Goal: Task Accomplishment & Management: Complete application form

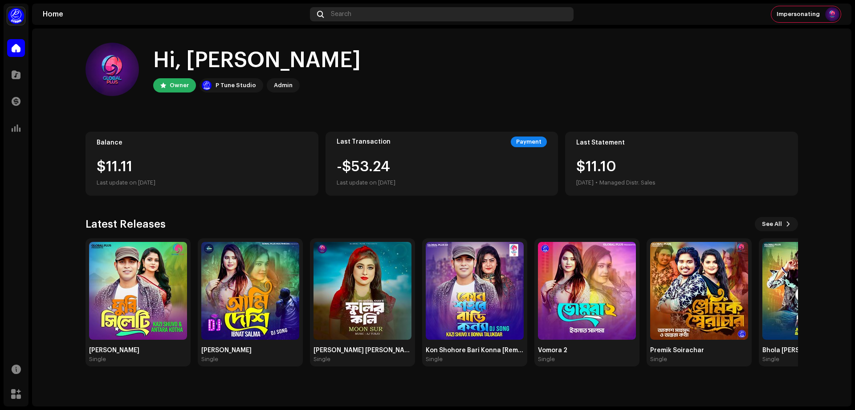
click at [424, 17] on div "Search" at bounding box center [442, 14] width 264 height 14
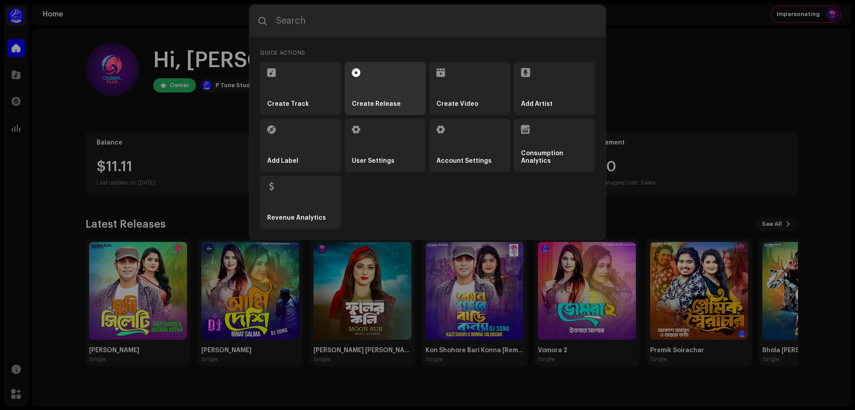
click at [401, 77] on li "Create Release" at bounding box center [385, 88] width 81 height 53
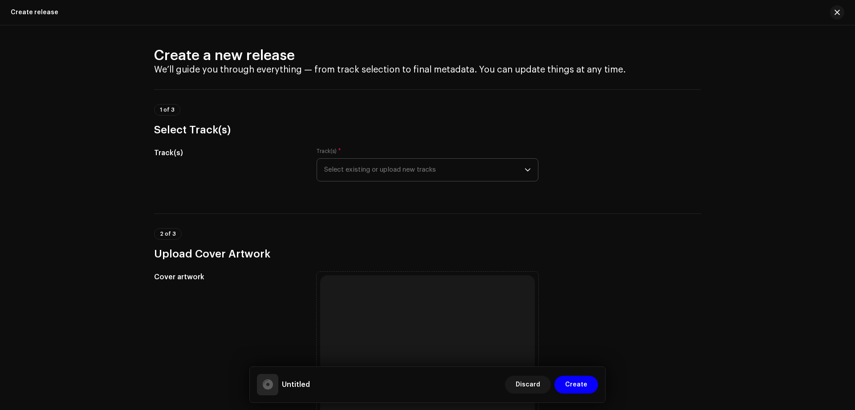
click at [439, 167] on span "Select existing or upload new tracks" at bounding box center [424, 170] width 200 height 22
click at [502, 177] on span "Select existing or upload new tracks" at bounding box center [424, 170] width 200 height 22
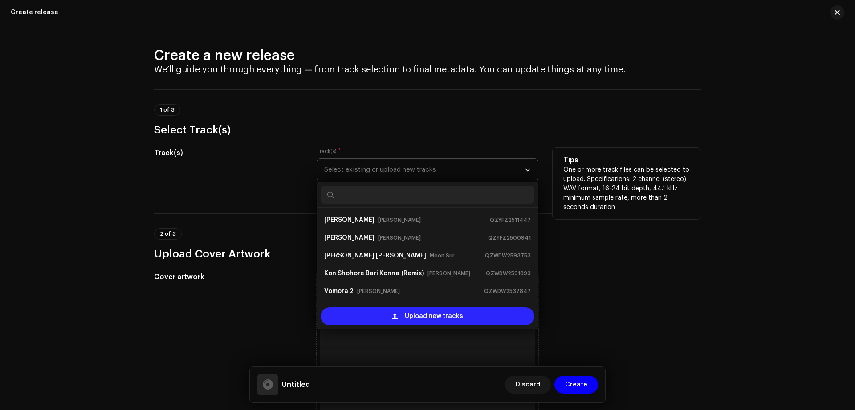
scroll to position [14, 0]
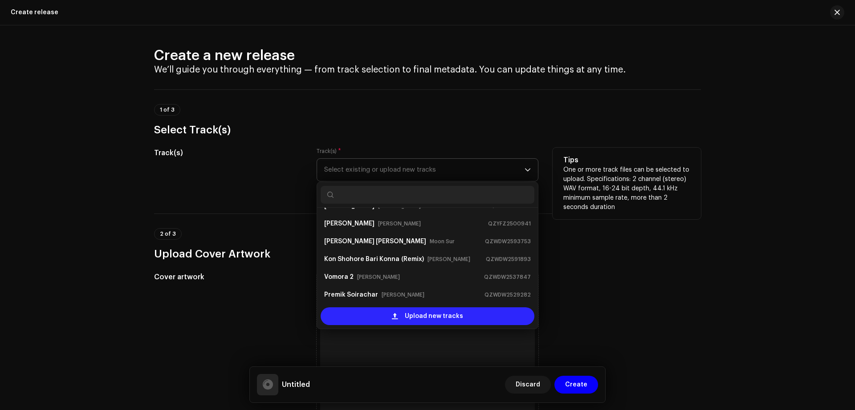
click at [407, 322] on span "Upload new tracks" at bounding box center [434, 317] width 58 height 18
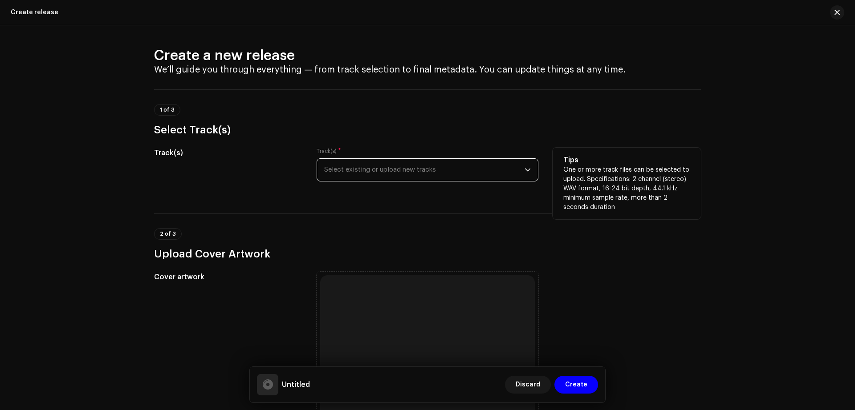
click at [453, 170] on span "Select existing or upload new tracks" at bounding box center [424, 170] width 200 height 22
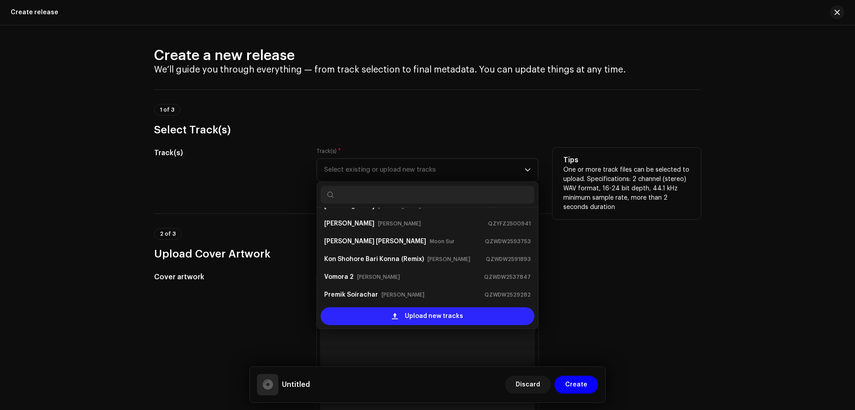
click at [383, 317] on div "Upload new tracks" at bounding box center [428, 317] width 214 height 18
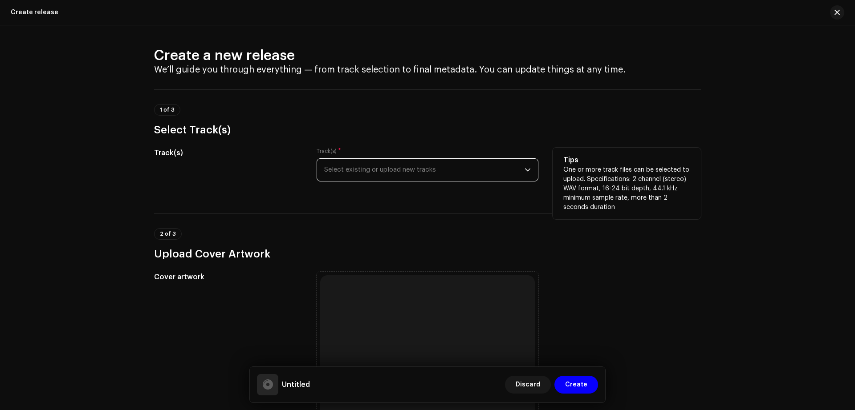
click at [438, 174] on span "Select existing or upload new tracks" at bounding box center [424, 170] width 200 height 22
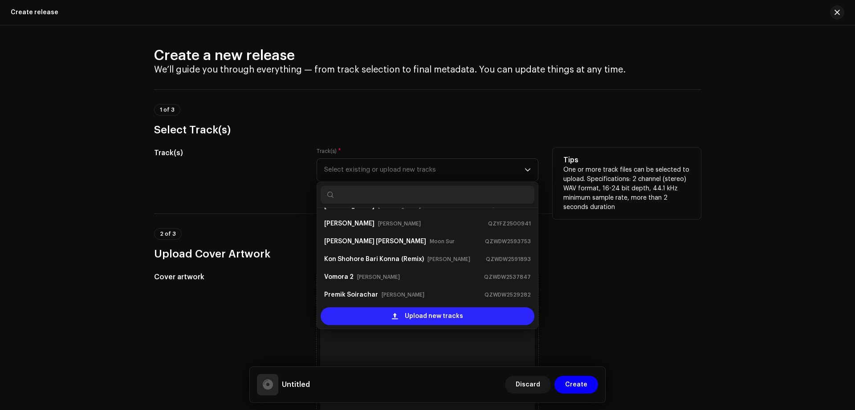
click at [405, 315] on span "Upload new tracks" at bounding box center [434, 317] width 58 height 18
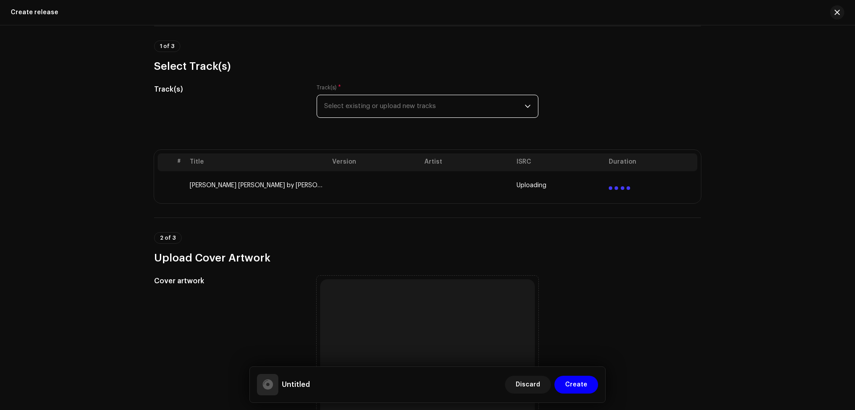
scroll to position [84, 0]
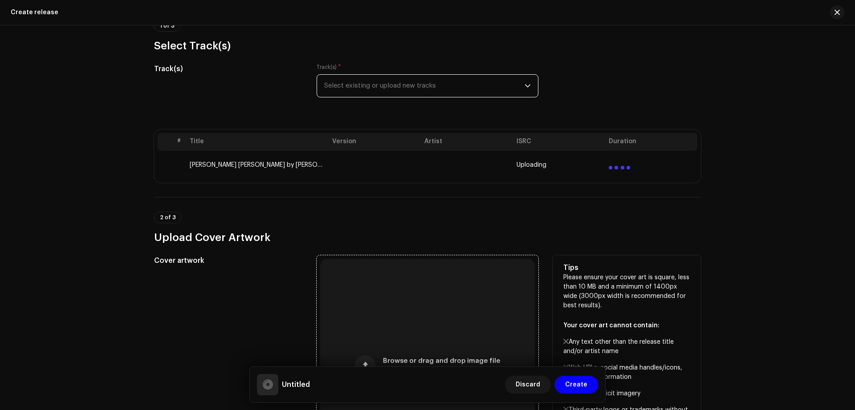
click at [476, 303] on div "Browse or drag and drop image file We support: JPG, JPEG, PNG, JFIF" at bounding box center [427, 366] width 215 height 215
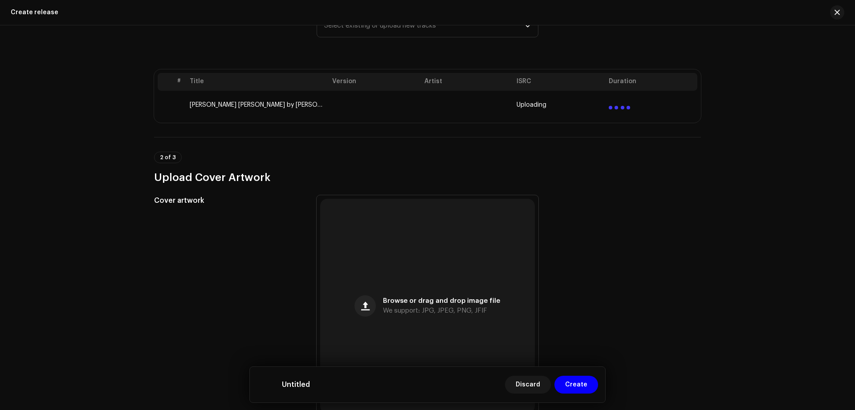
scroll to position [145, 0]
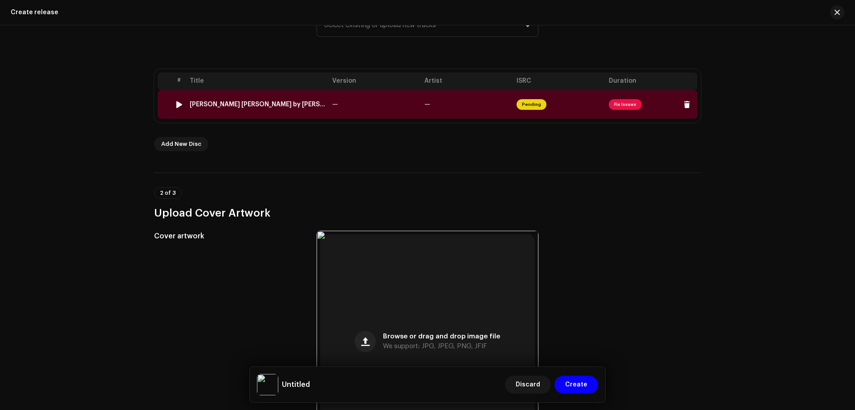
click at [392, 110] on td "—" at bounding box center [375, 104] width 92 height 28
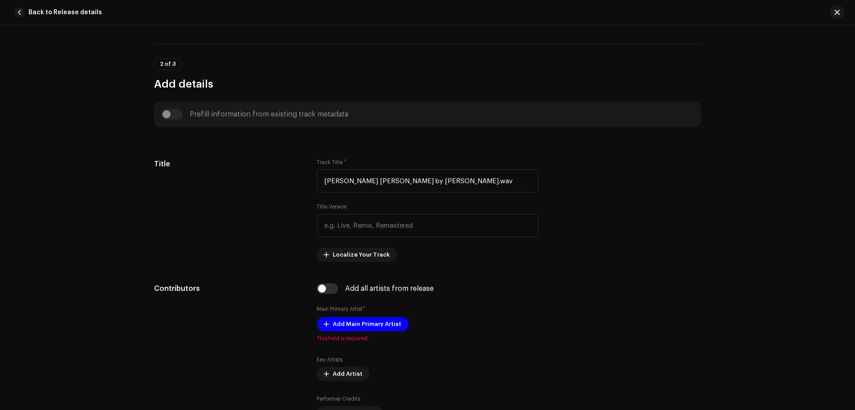
scroll to position [286, 0]
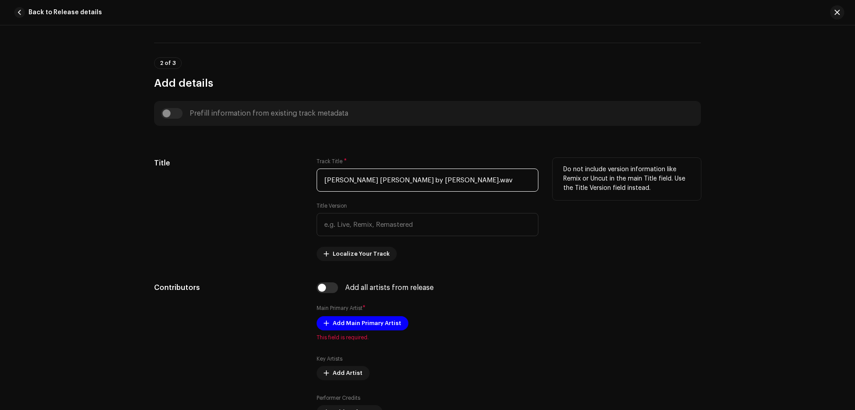
drag, startPoint x: 465, startPoint y: 180, endPoint x: 312, endPoint y: 195, distance: 154.3
click at [312, 195] on div "Title Track Title * [PERSON_NAME] [PERSON_NAME] by [PERSON_NAME].wav Title Vers…" at bounding box center [427, 209] width 547 height 103
paste input "text"
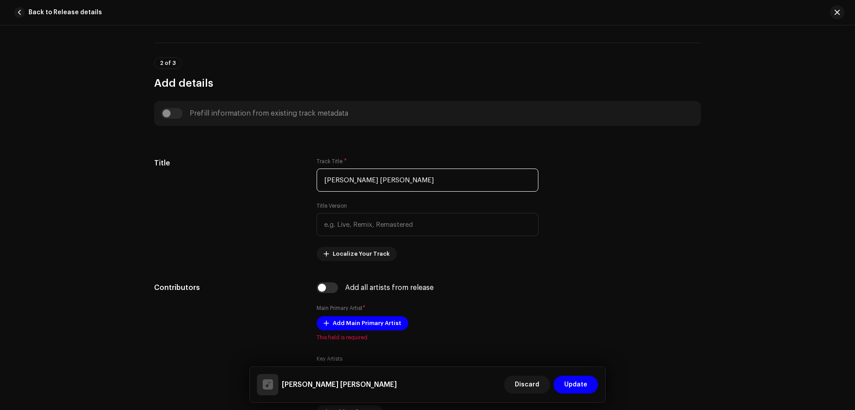
type input "[PERSON_NAME] [PERSON_NAME]"
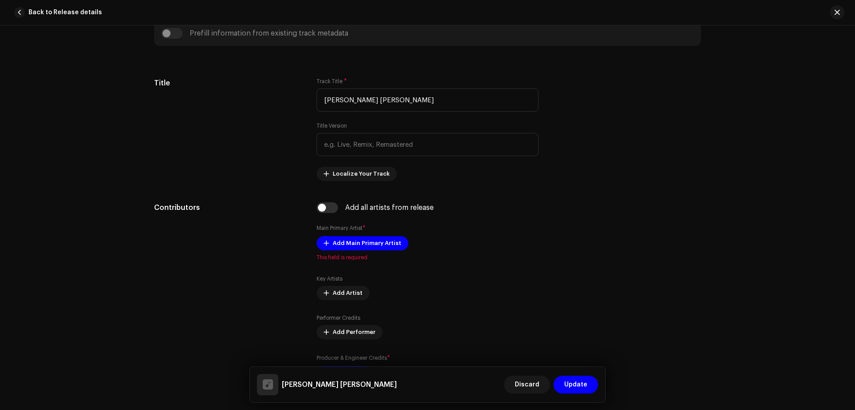
scroll to position [367, 0]
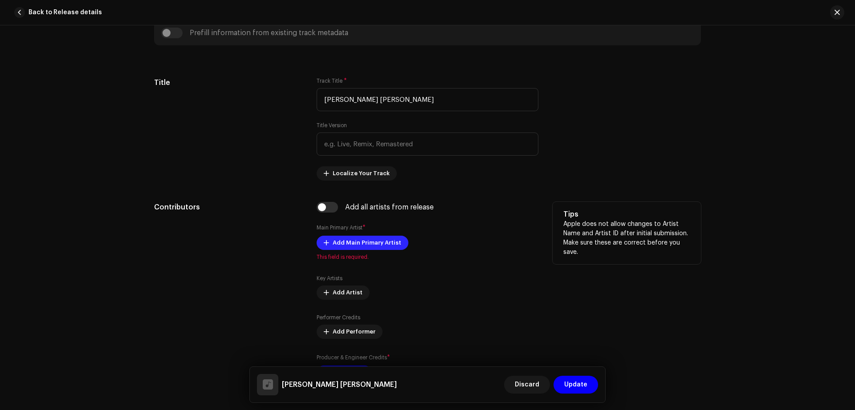
click at [391, 245] on span "Add Main Primary Artist" at bounding box center [367, 243] width 69 height 18
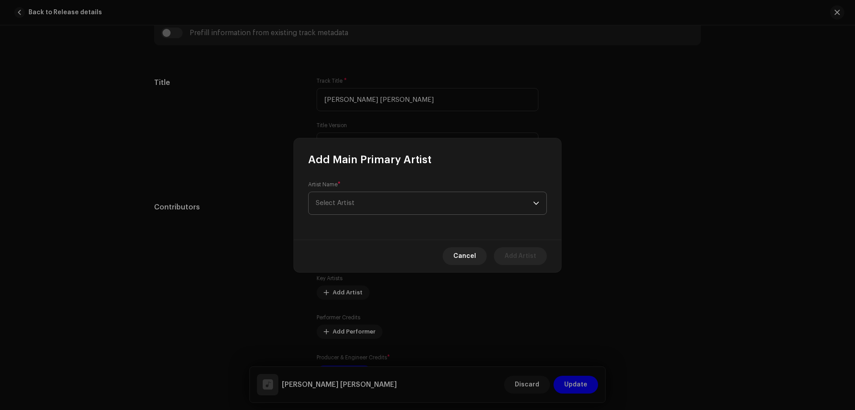
click at [415, 209] on span "Select Artist" at bounding box center [424, 203] width 217 height 22
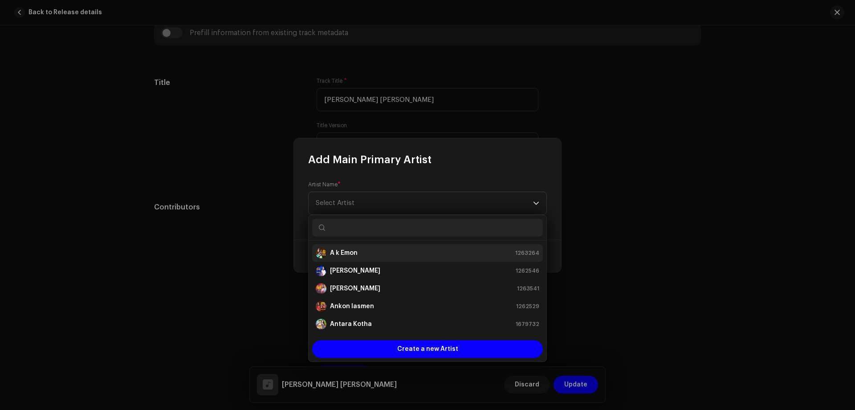
paste input "[PERSON_NAME]"
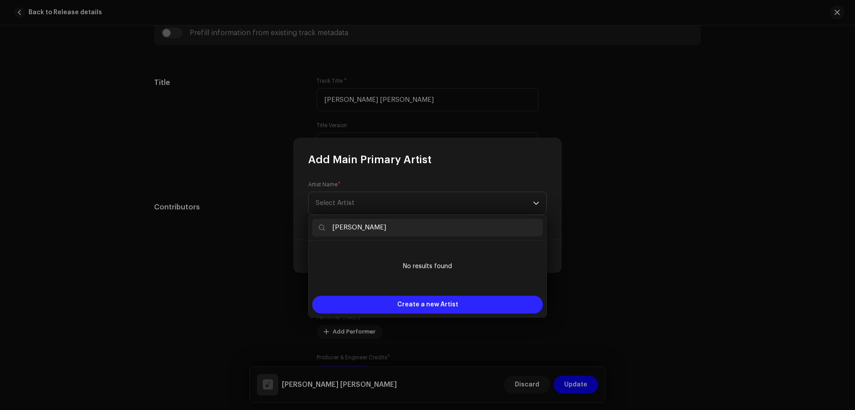
type input "[PERSON_NAME]"
click at [414, 310] on span "Create a new Artist" at bounding box center [427, 305] width 61 height 18
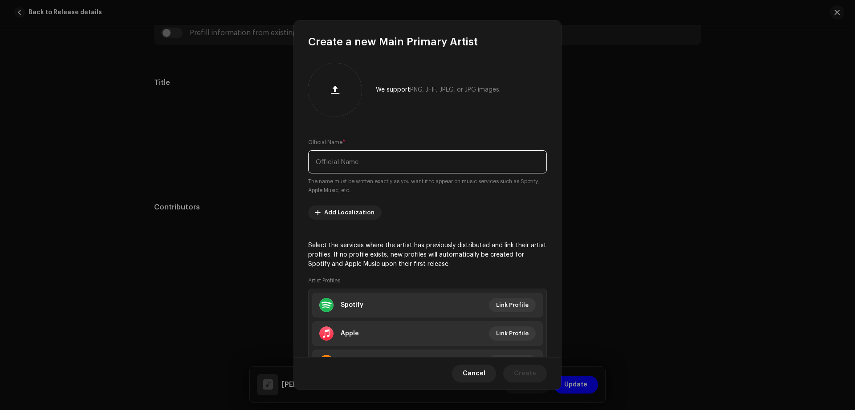
click at [383, 157] on input "text" at bounding box center [427, 161] width 239 height 23
paste input "[PERSON_NAME]"
type input "[PERSON_NAME]"
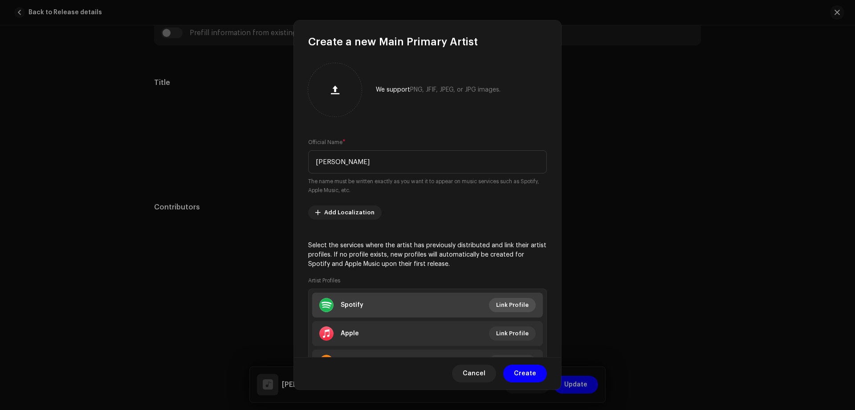
click at [507, 302] on span "Link Profile" at bounding box center [512, 305] width 32 height 18
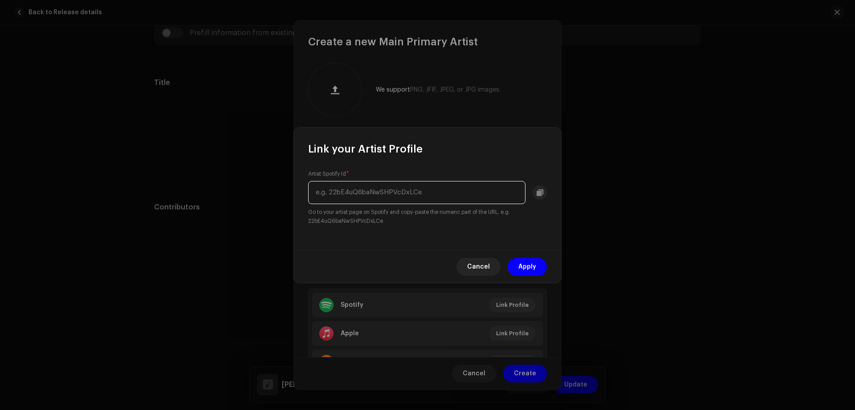
click at [399, 197] on input "text" at bounding box center [416, 192] width 217 height 23
paste input "6u3UMjwFW8lS2hG9fNEehn"
type input "6u3UMjwFW8lS2hG9fNEehn"
click at [528, 269] on span "Apply" at bounding box center [527, 267] width 18 height 18
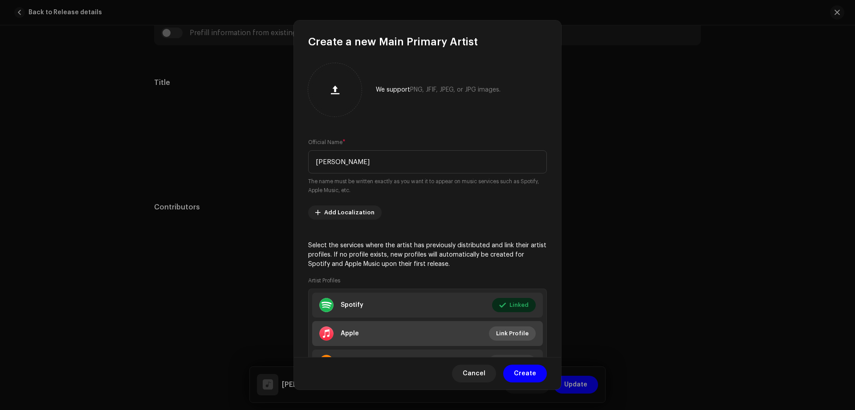
click at [504, 328] on span "Link Profile" at bounding box center [512, 334] width 32 height 18
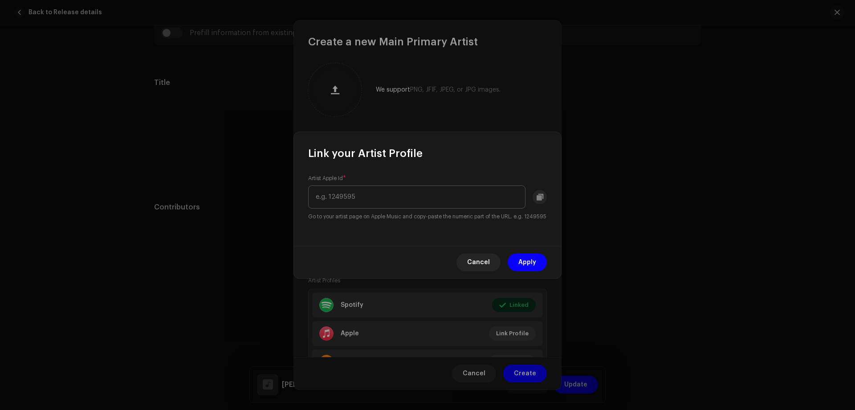
click at [378, 198] on input "text" at bounding box center [416, 197] width 217 height 23
type input "1548927027"
click at [534, 268] on span "Apply" at bounding box center [527, 263] width 18 height 18
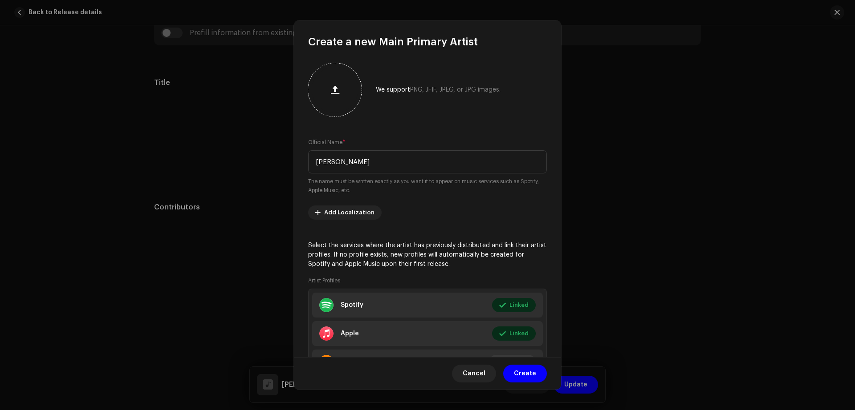
click at [328, 107] on div at bounding box center [335, 90] width 46 height 46
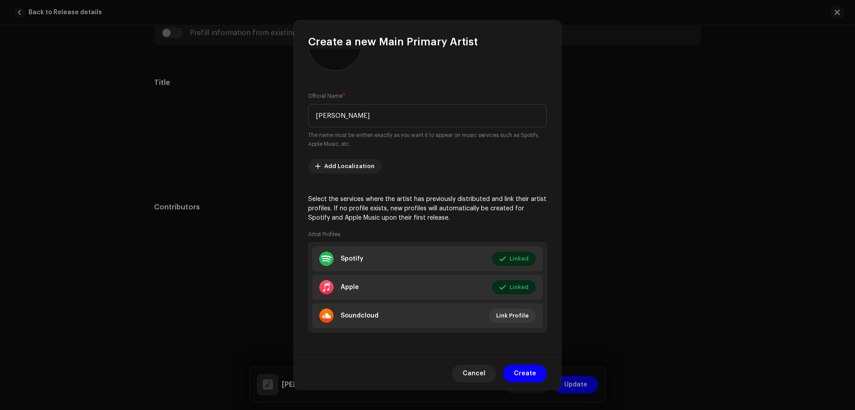
scroll to position [0, 0]
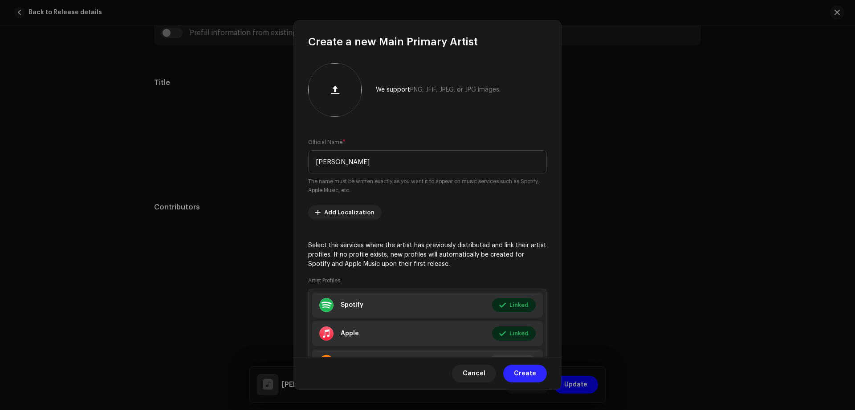
click at [524, 369] on span "Create" at bounding box center [525, 374] width 22 height 18
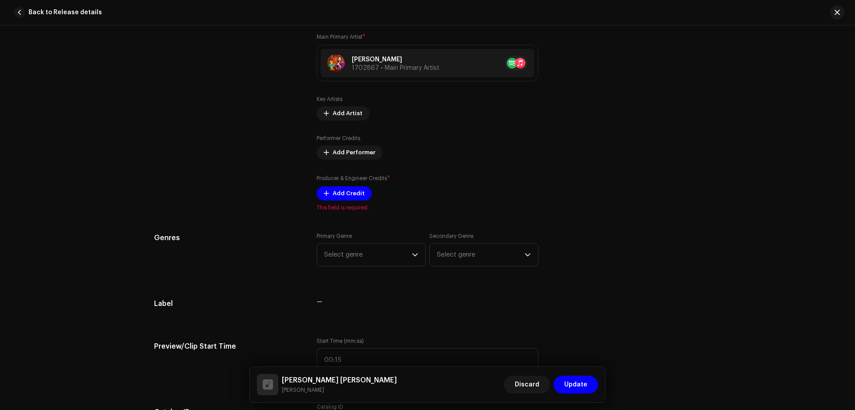
scroll to position [568, 0]
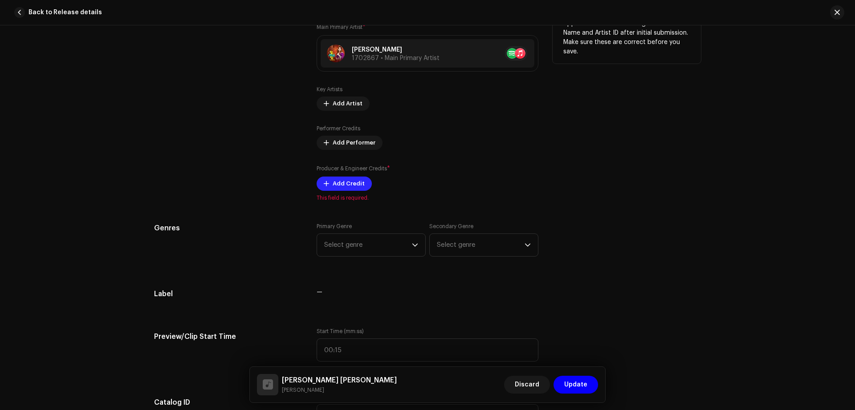
click at [346, 188] on span "Add Credit" at bounding box center [349, 184] width 32 height 18
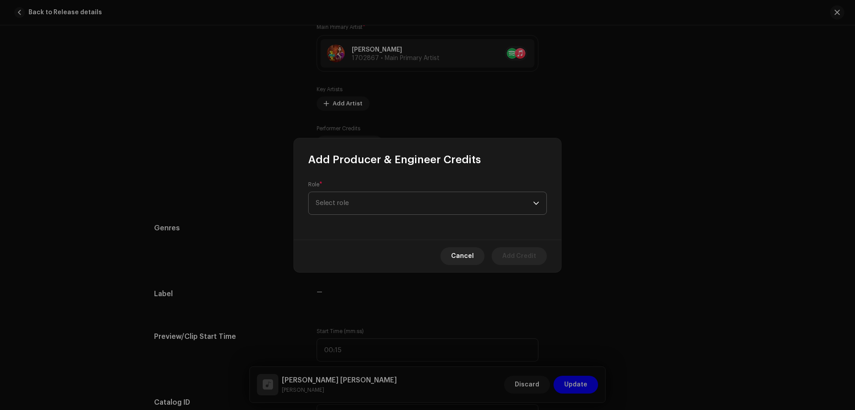
click at [377, 202] on span "Select role" at bounding box center [424, 203] width 217 height 22
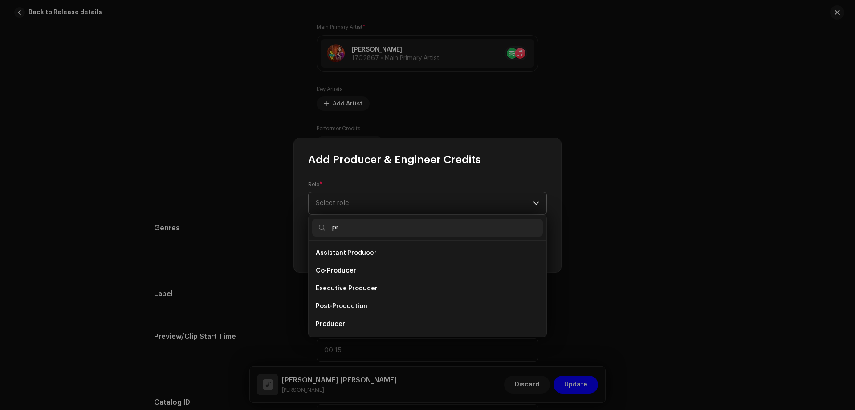
type input "p"
type input "pro"
click at [357, 312] on li "Producer" at bounding box center [427, 310] width 231 height 18
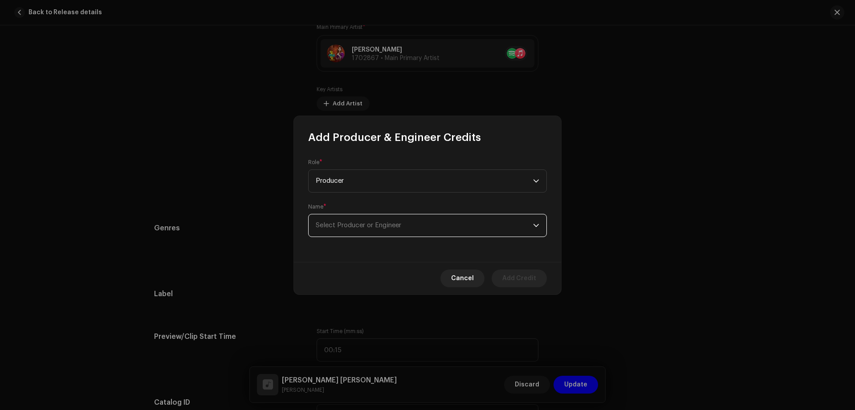
click at [355, 231] on span "Select Producer or Engineer" at bounding box center [424, 226] width 217 height 22
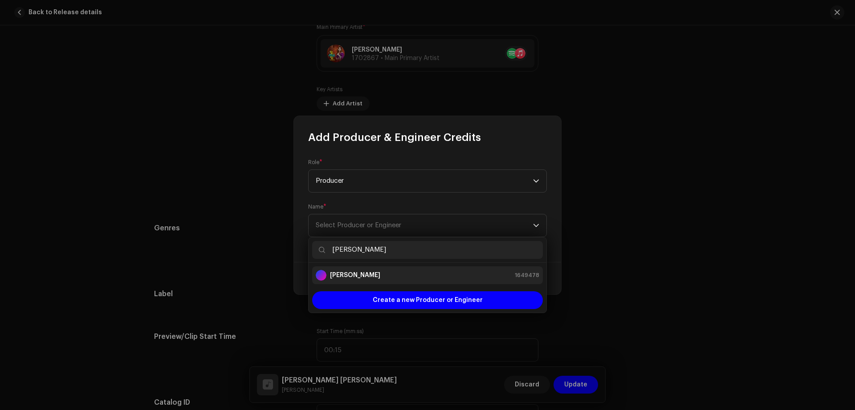
type input "[PERSON_NAME]"
click at [383, 274] on div "[PERSON_NAME] 1649478" at bounding box center [427, 275] width 223 height 11
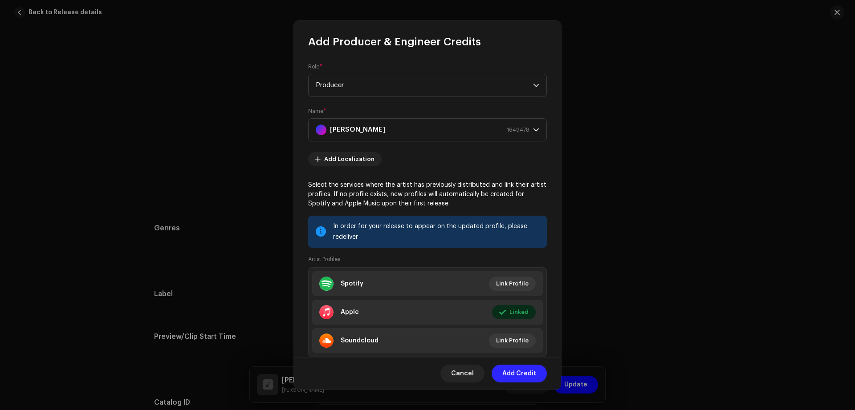
click at [523, 371] on span "Add Credit" at bounding box center [519, 374] width 34 height 18
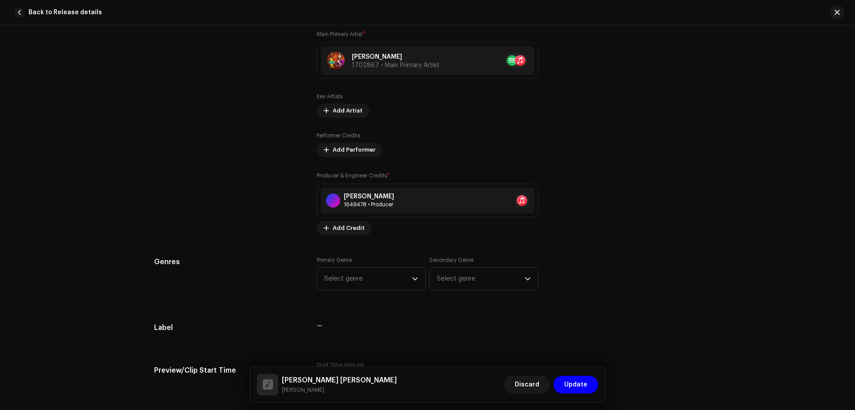
scroll to position [561, 0]
click at [392, 284] on span "Select genre" at bounding box center [368, 279] width 88 height 22
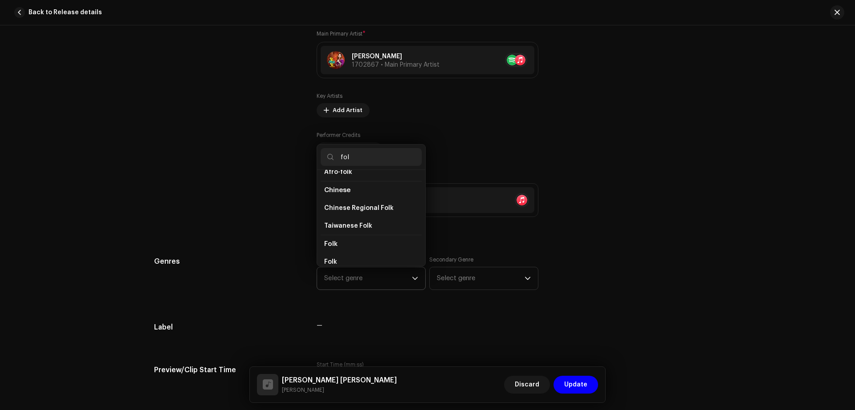
scroll to position [38, 0]
type input "fol"
click at [347, 256] on li "Folk" at bounding box center [371, 253] width 101 height 18
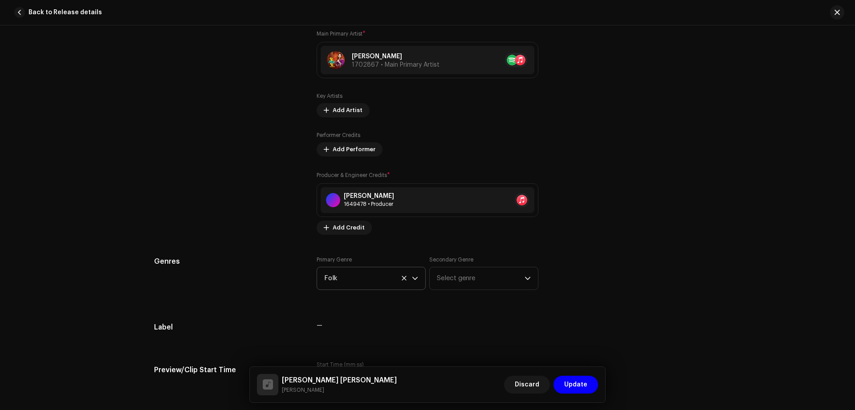
click at [249, 266] on h5 "Genres" at bounding box center [228, 261] width 148 height 11
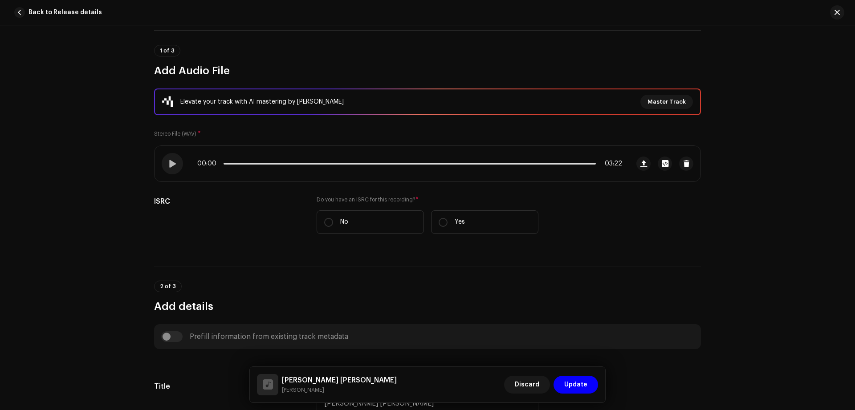
scroll to position [0, 0]
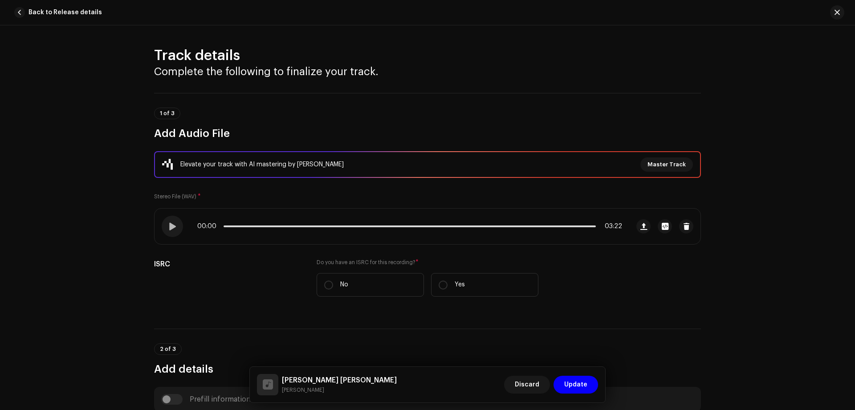
click at [89, 129] on div "Track details Complete the following to finalize your track. 1 of 3 Add Audio F…" at bounding box center [427, 217] width 855 height 385
click at [127, 128] on div "Track details Complete the following to finalize your track. 1 of 3 Add Audio F…" at bounding box center [427, 217] width 855 height 385
click at [175, 226] on span at bounding box center [173, 226] width 8 height 7
click at [134, 216] on div "Track details Complete the following to finalize your track. 1 of 3 Add Audio F…" at bounding box center [427, 217] width 855 height 385
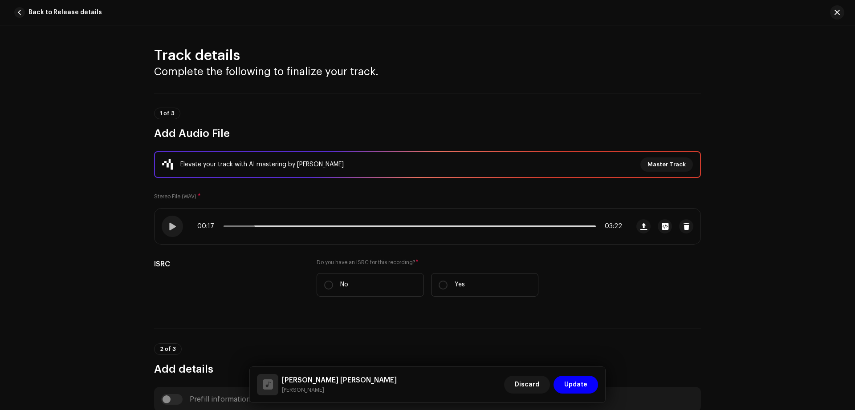
click at [122, 236] on div "Track details Complete the following to finalize your track. 1 of 3 Add Audio F…" at bounding box center [427, 217] width 855 height 385
click at [107, 199] on div "Track details Complete the following to finalize your track. 1 of 3 Add Audio F…" at bounding box center [427, 217] width 855 height 385
click at [60, 180] on div "Track details Complete the following to finalize your track. 1 of 3 Add Audio F…" at bounding box center [427, 217] width 855 height 385
click at [80, 173] on div "Track details Complete the following to finalize your track. 1 of 3 Add Audio F…" at bounding box center [427, 217] width 855 height 385
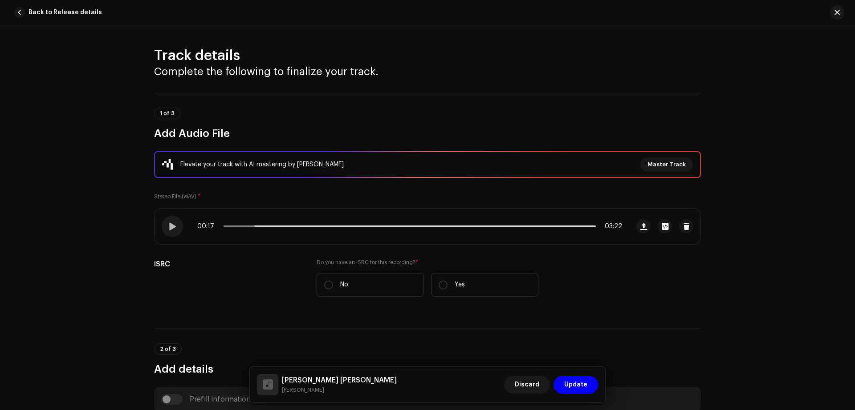
click at [80, 173] on div "Track details Complete the following to finalize your track. 1 of 3 Add Audio F…" at bounding box center [427, 217] width 855 height 385
click at [170, 225] on span at bounding box center [172, 226] width 8 height 7
drag, startPoint x: 259, startPoint y: 227, endPoint x: 248, endPoint y: 227, distance: 10.2
click at [248, 227] on span at bounding box center [252, 226] width 9 height 9
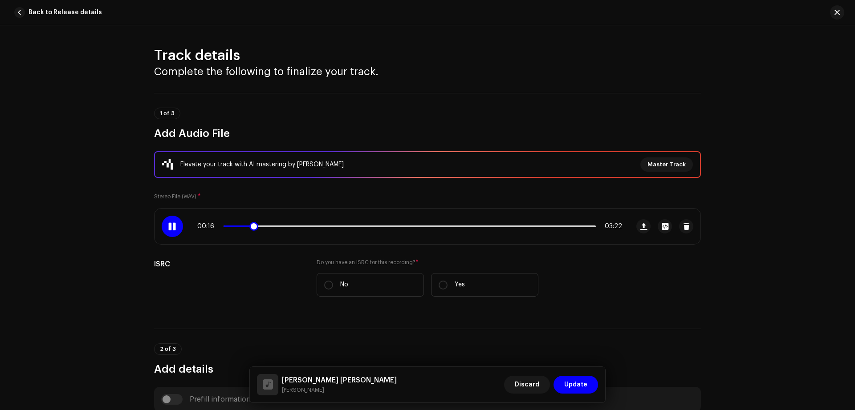
click at [168, 229] on span at bounding box center [172, 226] width 8 height 7
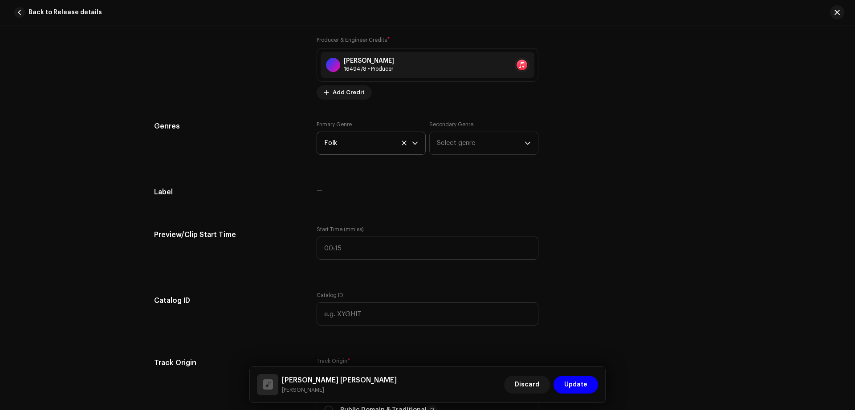
scroll to position [699, 0]
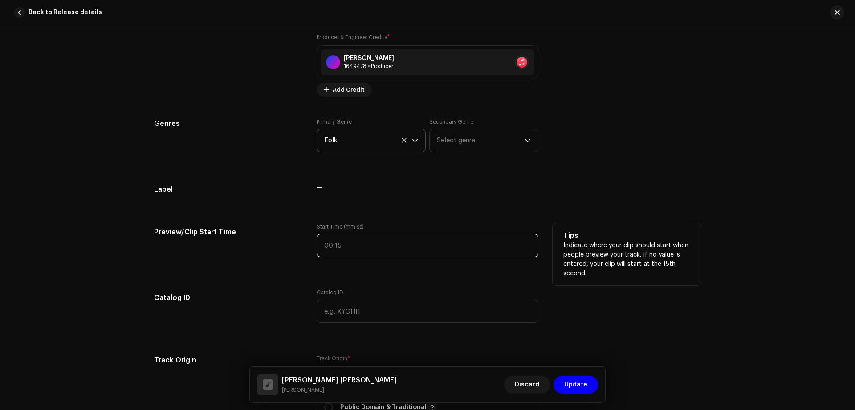
type input ":"
drag, startPoint x: 363, startPoint y: 249, endPoint x: 269, endPoint y: 253, distance: 94.0
click at [269, 253] on div "Preview/Clip Start Time Start Time (mm:ss) : Tips Indicate where your clip shou…" at bounding box center [427, 245] width 547 height 45
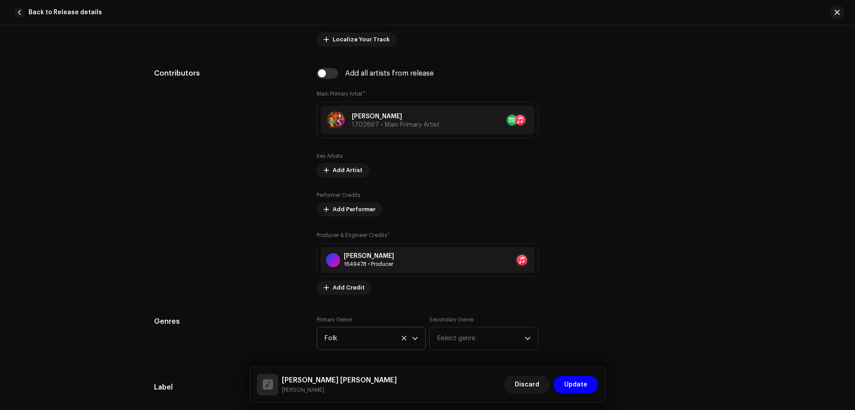
scroll to position [494, 0]
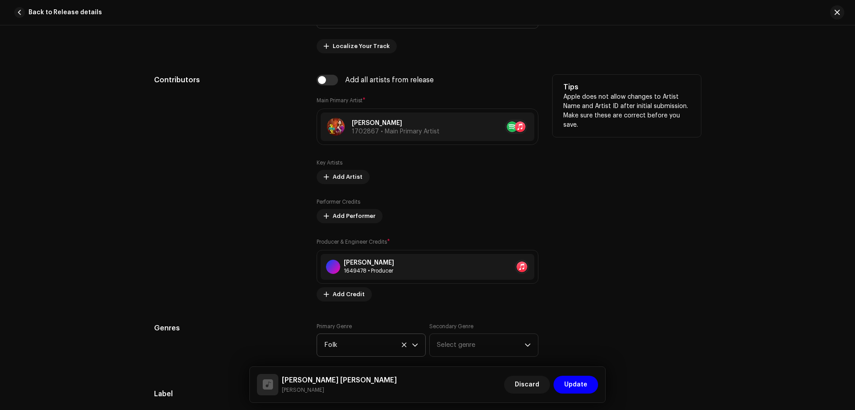
click at [269, 253] on div "Contributors" at bounding box center [228, 188] width 148 height 227
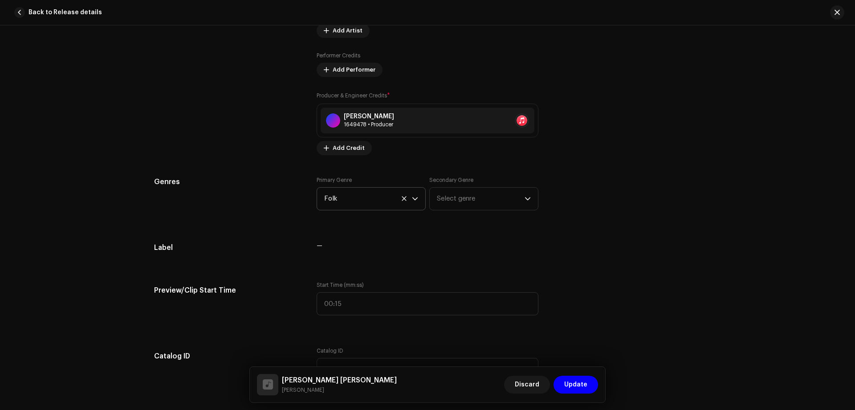
scroll to position [677, 0]
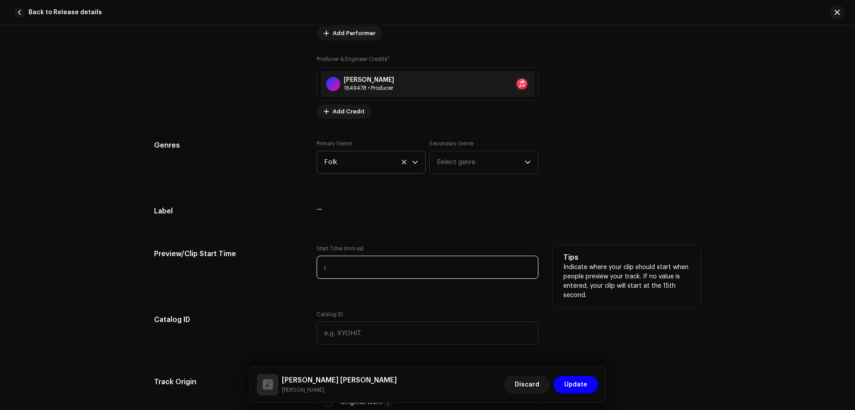
drag, startPoint x: 358, startPoint y: 267, endPoint x: 274, endPoint y: 280, distance: 84.8
click at [274, 280] on div "Preview/Clip Start Time Start Time (mm:ss) : Tips Indicate where your clip shou…" at bounding box center [427, 267] width 547 height 45
type input "00:15"
click at [274, 280] on div "Preview/Clip Start Time" at bounding box center [228, 267] width 148 height 45
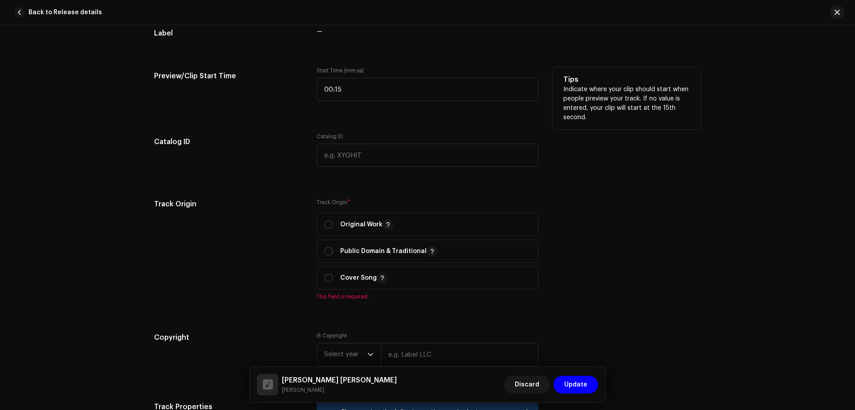
scroll to position [859, 0]
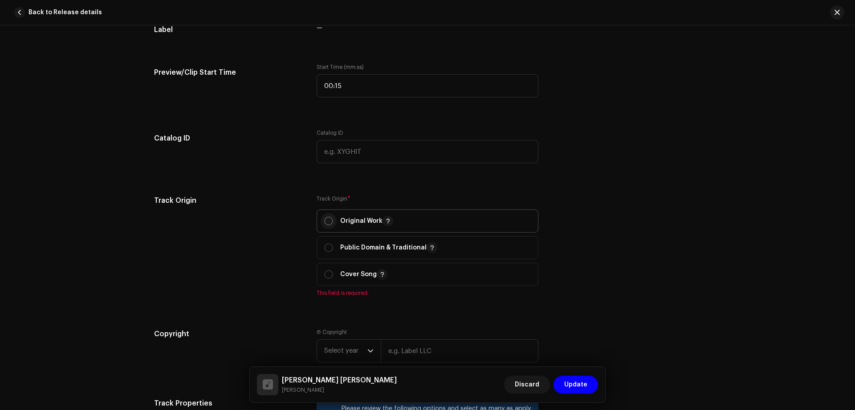
click at [327, 224] on input "radio" at bounding box center [328, 221] width 9 height 9
radio input "true"
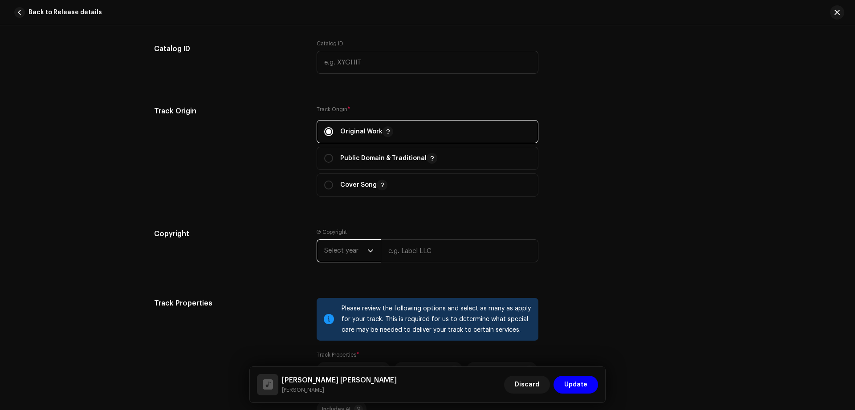
click at [353, 252] on span "Select year" at bounding box center [345, 251] width 43 height 22
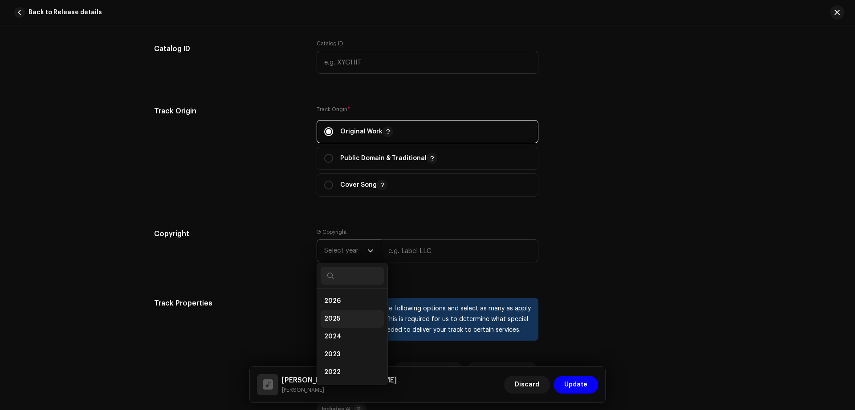
click at [340, 317] on li "2025" at bounding box center [352, 319] width 63 height 18
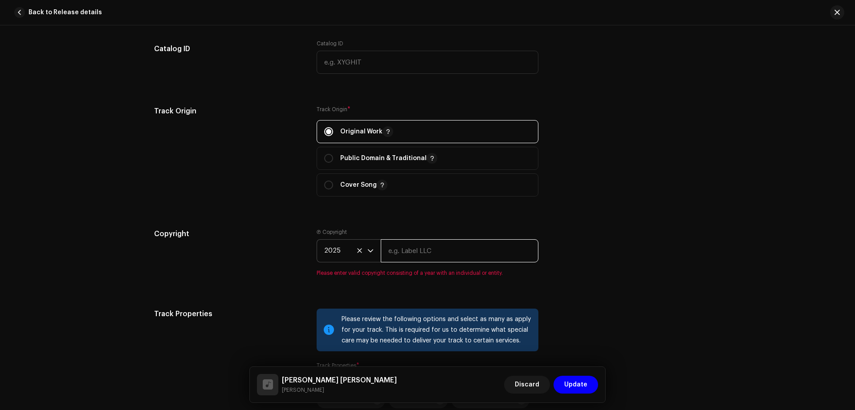
click at [433, 250] on input "text" at bounding box center [460, 250] width 158 height 23
type input "Global Plus"
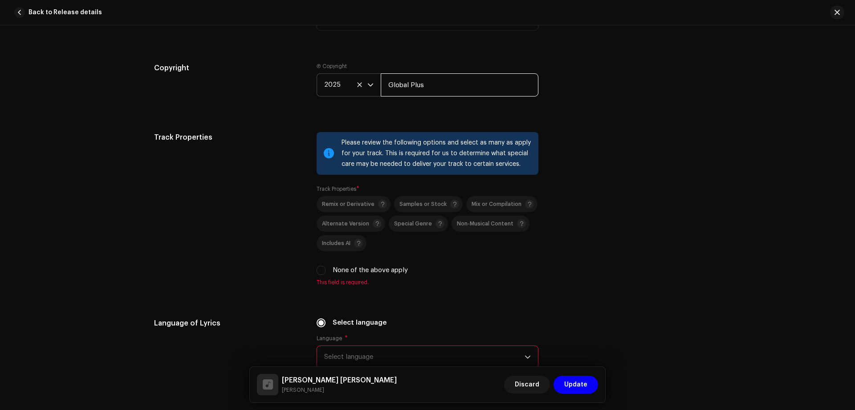
scroll to position [1115, 0]
click at [320, 272] on input "None of the above apply" at bounding box center [321, 269] width 9 height 9
checkbox input "true"
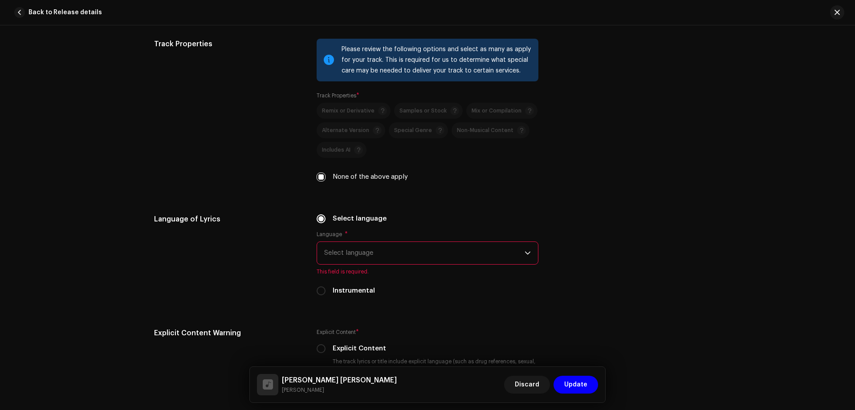
scroll to position [1211, 0]
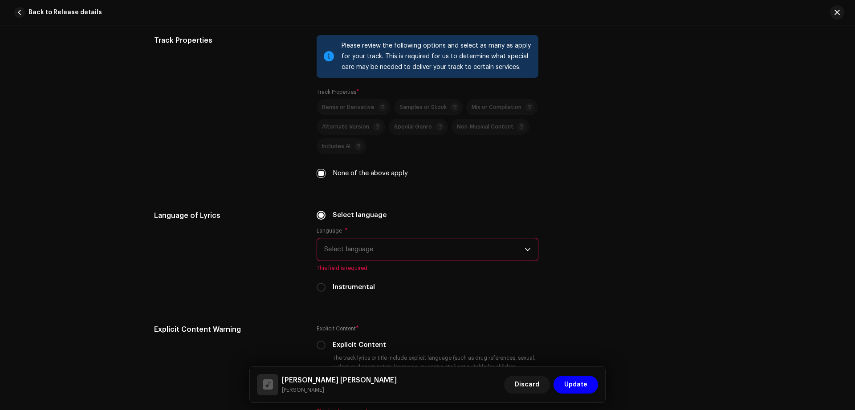
click at [367, 252] on span "Select language" at bounding box center [424, 250] width 200 height 22
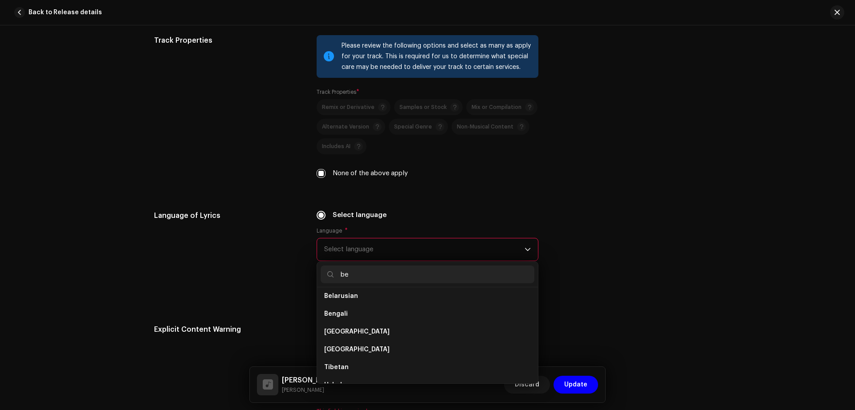
scroll to position [0, 0]
type input "be"
click at [375, 313] on li "Bengali" at bounding box center [428, 318] width 214 height 18
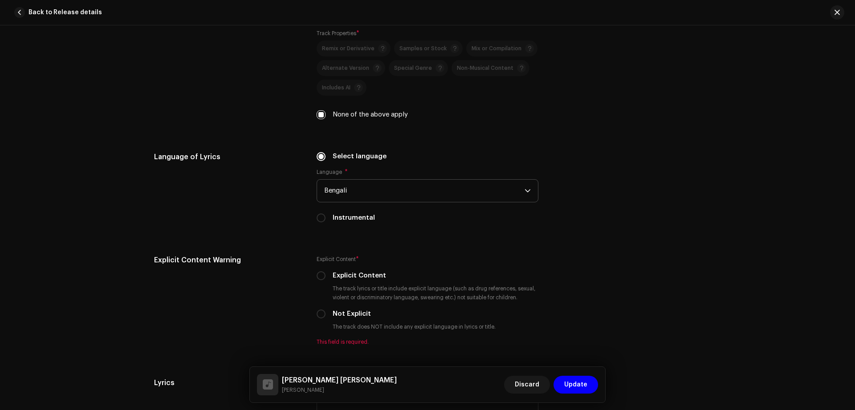
scroll to position [1271, 0]
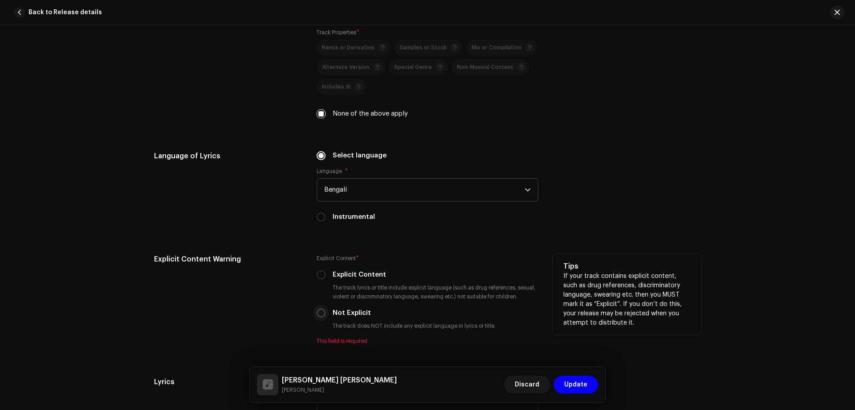
click at [317, 315] on input "Not Explicit" at bounding box center [321, 313] width 9 height 9
radio input "true"
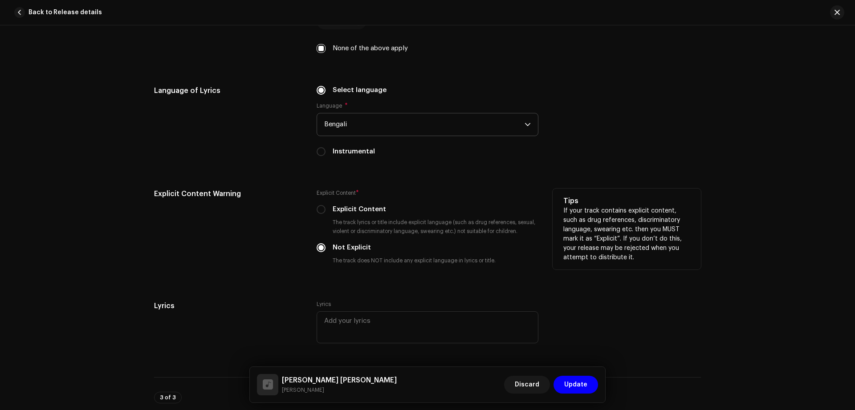
scroll to position [1588, 0]
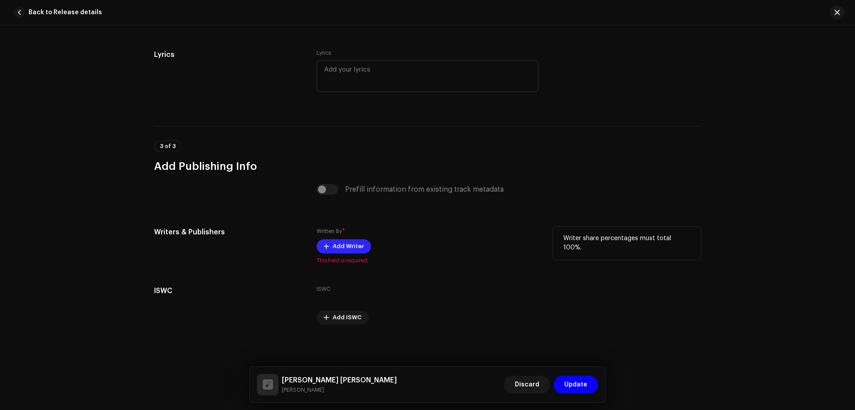
click at [351, 239] on span "Add Writer" at bounding box center [348, 247] width 31 height 18
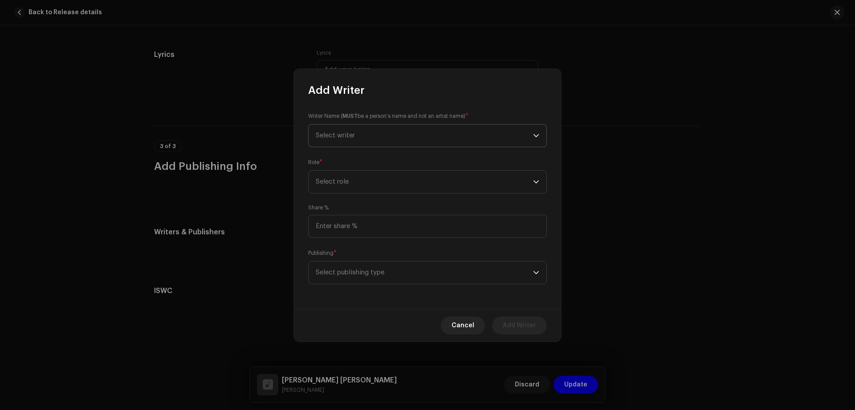
click at [383, 130] on span "Select writer" at bounding box center [424, 136] width 217 height 22
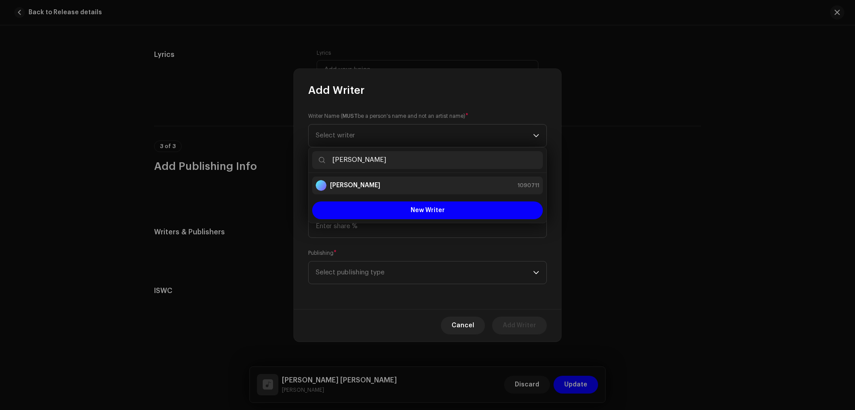
type input "[PERSON_NAME]"
click at [382, 184] on div "[PERSON_NAME] 1090711" at bounding box center [427, 185] width 223 height 11
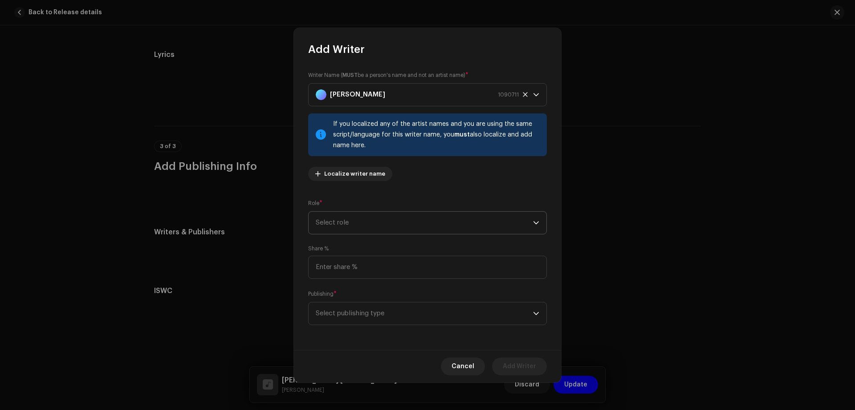
click at [450, 226] on span "Select role" at bounding box center [424, 223] width 217 height 22
click at [377, 291] on li "Composer & Lyricist" at bounding box center [427, 290] width 231 height 18
click at [413, 321] on span "Select publishing type" at bounding box center [424, 314] width 217 height 22
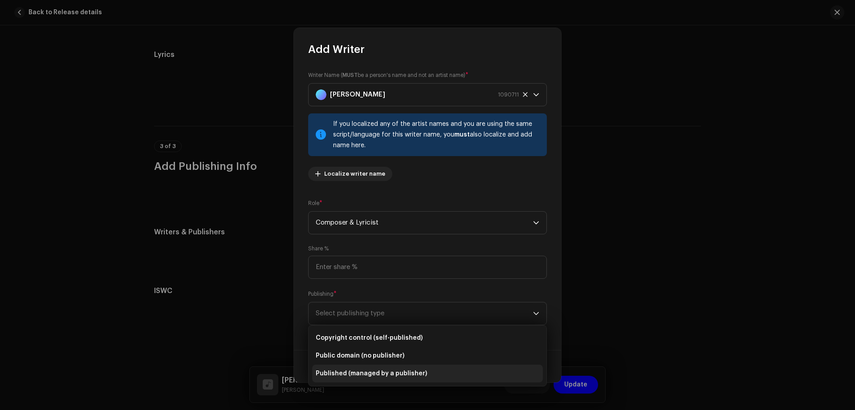
click at [377, 381] on li "Published (managed by a publisher)" at bounding box center [427, 374] width 231 height 18
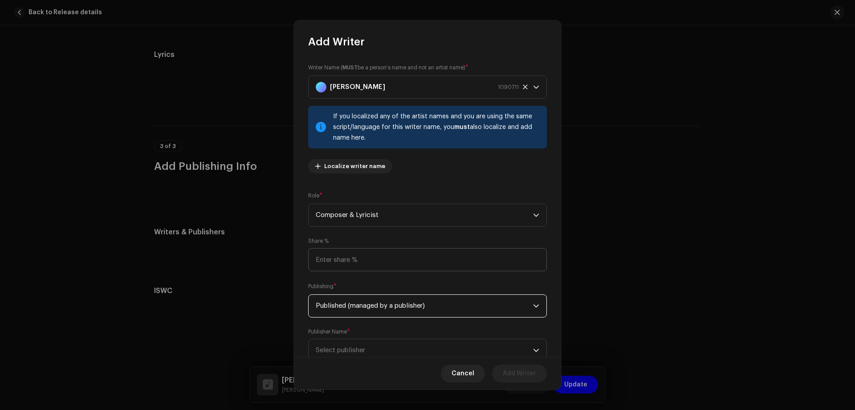
scroll to position [30, 0]
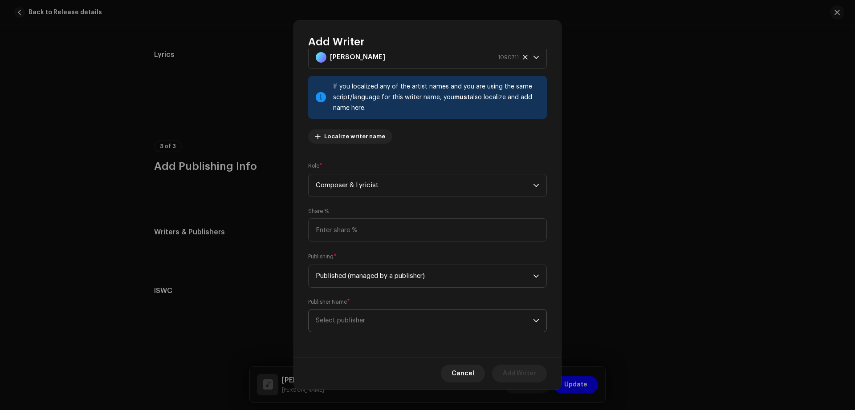
click at [373, 317] on span "Select publisher" at bounding box center [424, 321] width 217 height 22
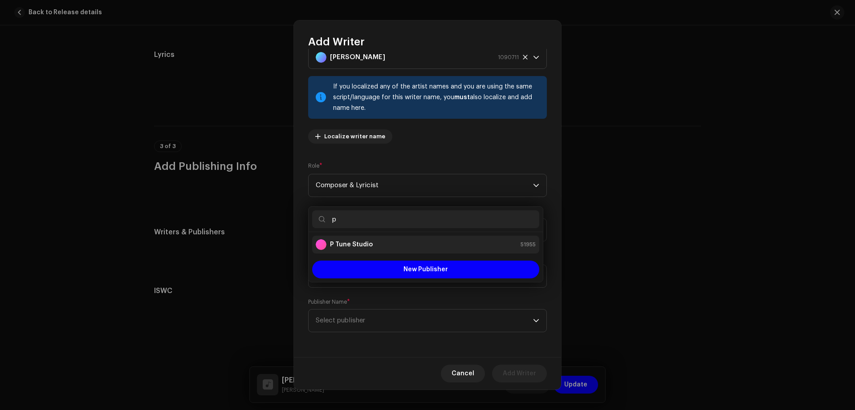
type input "p"
click at [362, 246] on strong "P Tune Studio" at bounding box center [351, 244] width 43 height 9
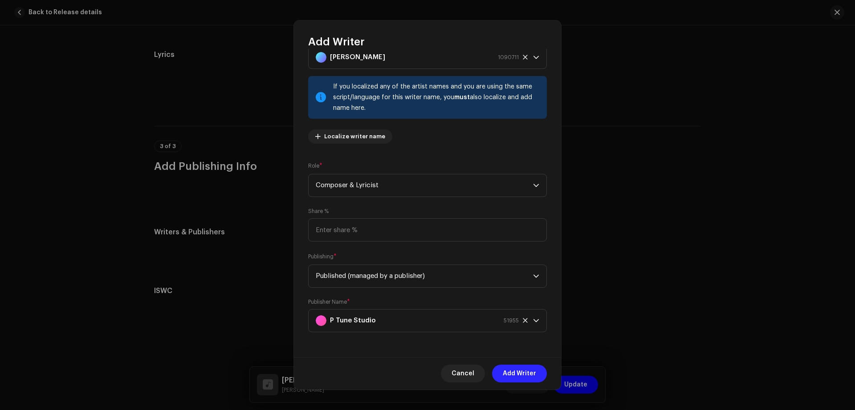
click at [526, 374] on span "Add Writer" at bounding box center [519, 374] width 33 height 18
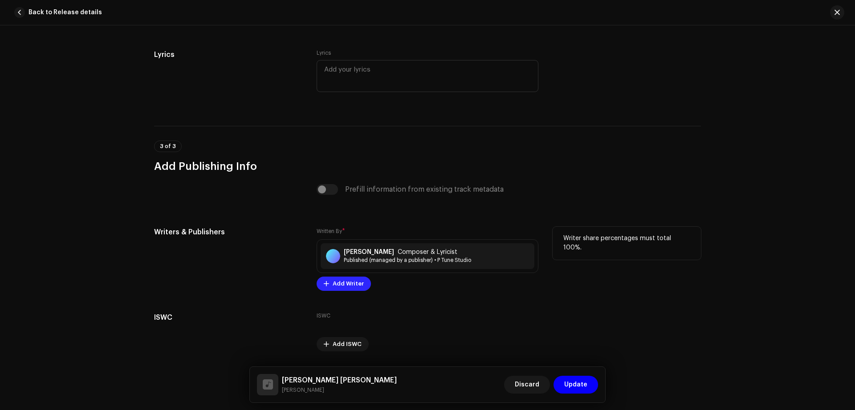
click at [346, 284] on span "Add Writer" at bounding box center [348, 284] width 31 height 18
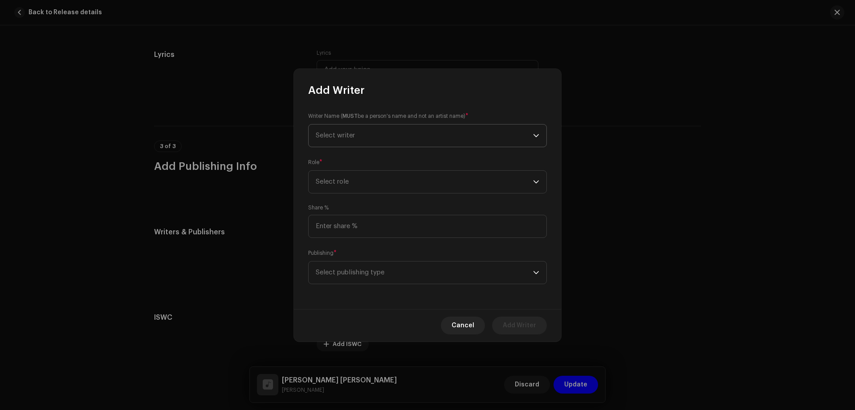
click at [376, 140] on span "Select writer" at bounding box center [424, 136] width 217 height 22
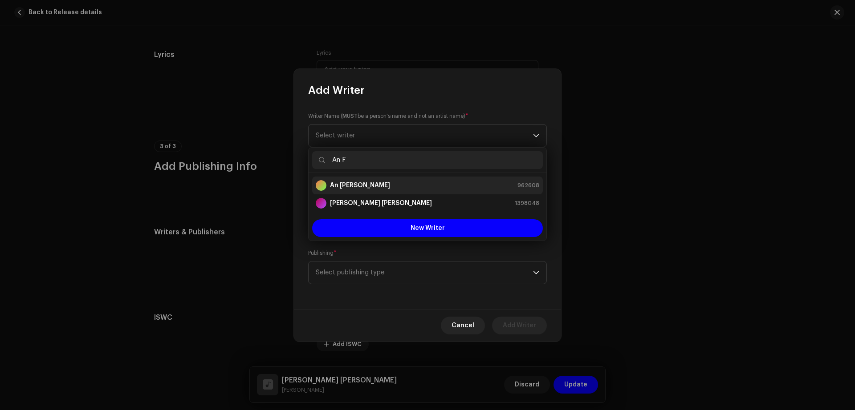
type input "An F"
click at [370, 180] on div "An [PERSON_NAME] 962608" at bounding box center [427, 185] width 223 height 11
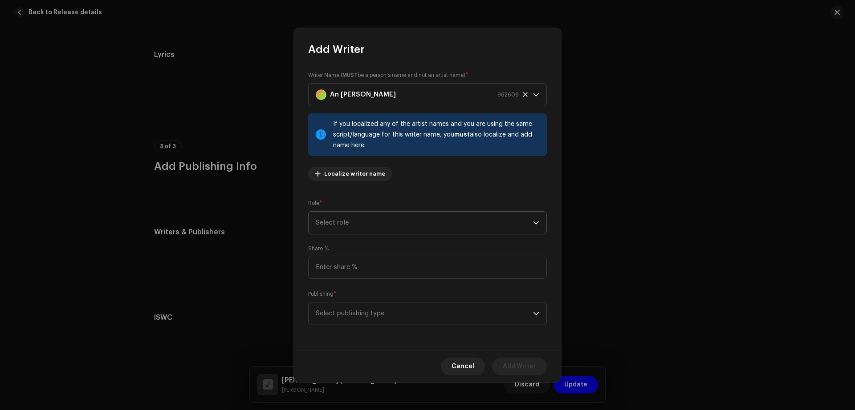
click at [436, 221] on span "Select role" at bounding box center [424, 223] width 217 height 22
click at [353, 268] on li "Arranger" at bounding box center [427, 265] width 231 height 18
click at [382, 317] on span "Select publishing type" at bounding box center [424, 314] width 217 height 22
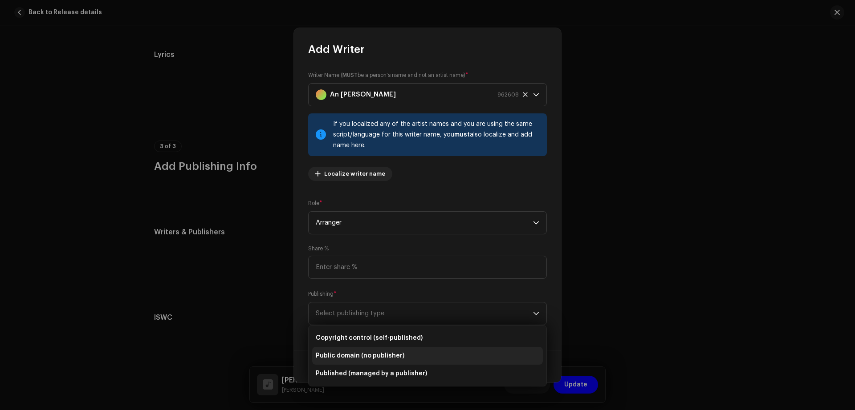
click at [392, 352] on span "Public domain (no publisher)" at bounding box center [360, 356] width 89 height 9
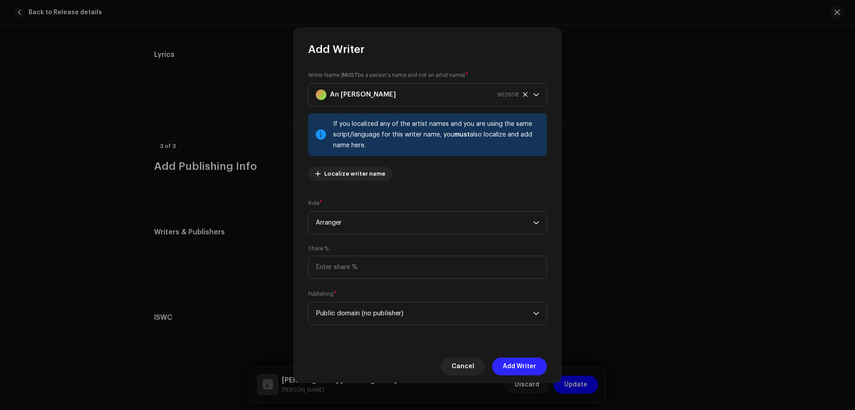
click at [522, 365] on span "Add Writer" at bounding box center [519, 367] width 33 height 18
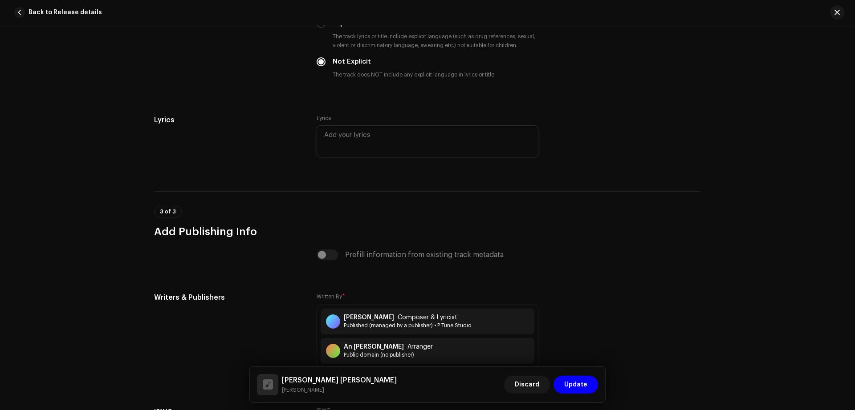
scroll to position [1644, 0]
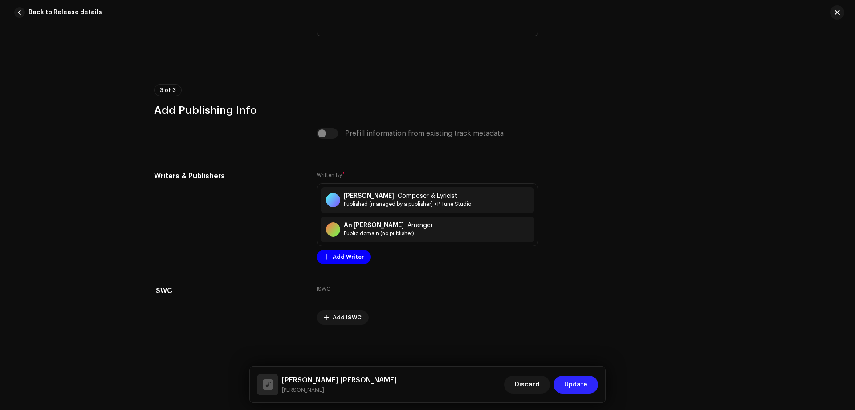
click at [577, 386] on span "Update" at bounding box center [575, 385] width 23 height 18
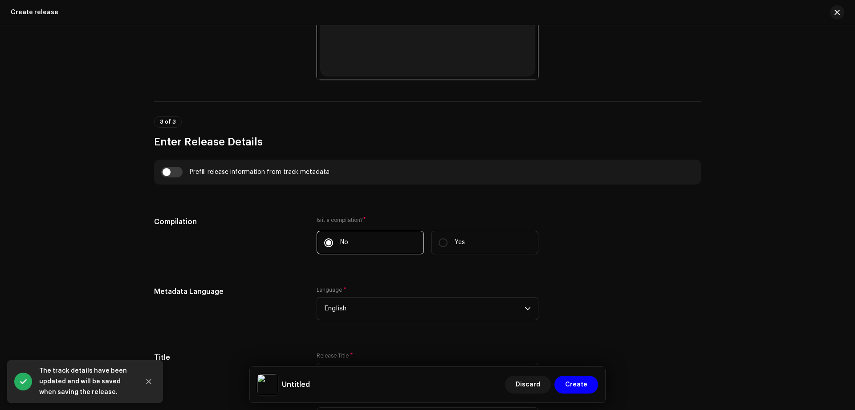
scroll to position [527, 0]
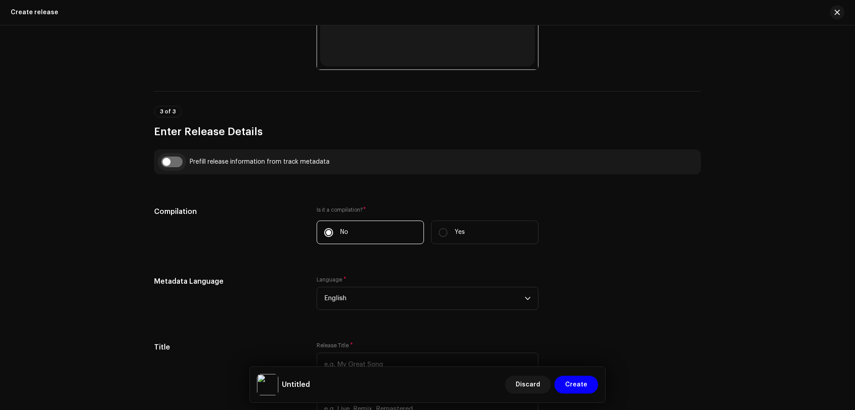
click at [167, 157] on input "checkbox" at bounding box center [171, 162] width 21 height 11
checkbox input "true"
type input "[PERSON_NAME] [PERSON_NAME]"
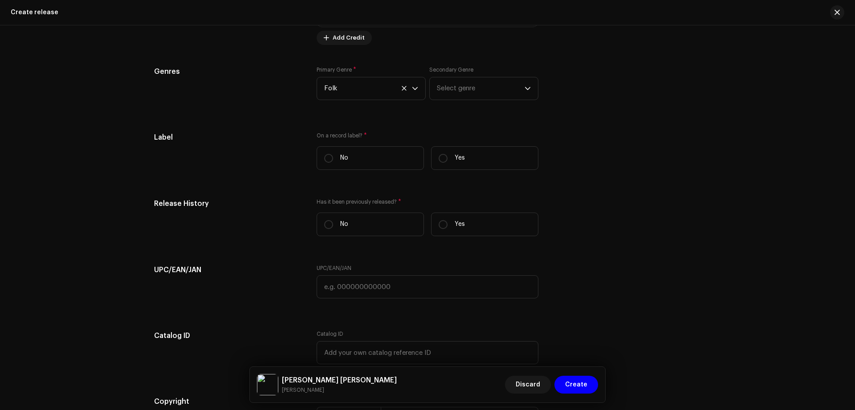
scroll to position [1207, 0]
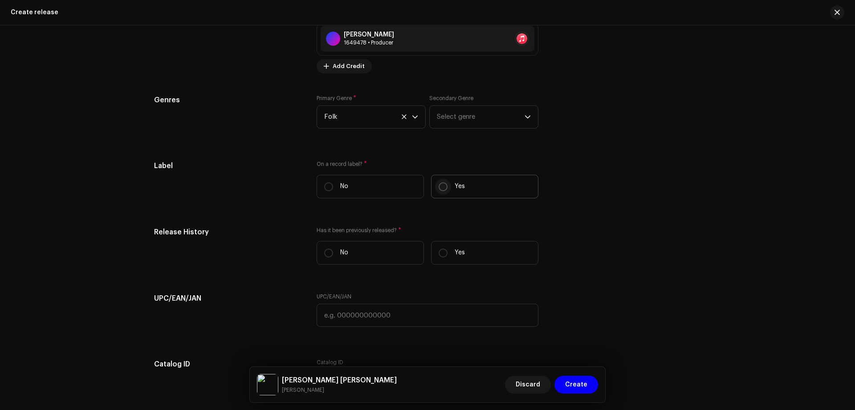
click at [441, 187] on input "Yes" at bounding box center [442, 187] width 9 height 9
radio input "true"
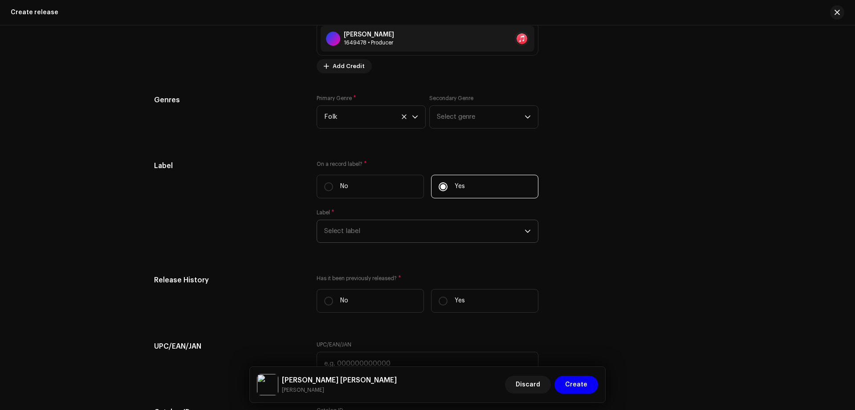
click at [379, 226] on span "Select label" at bounding box center [424, 231] width 200 height 22
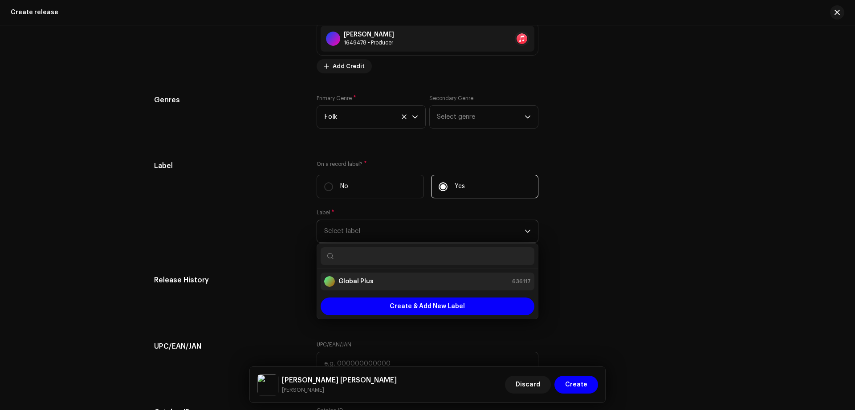
click at [367, 278] on strong "Global Plus" at bounding box center [355, 281] width 35 height 9
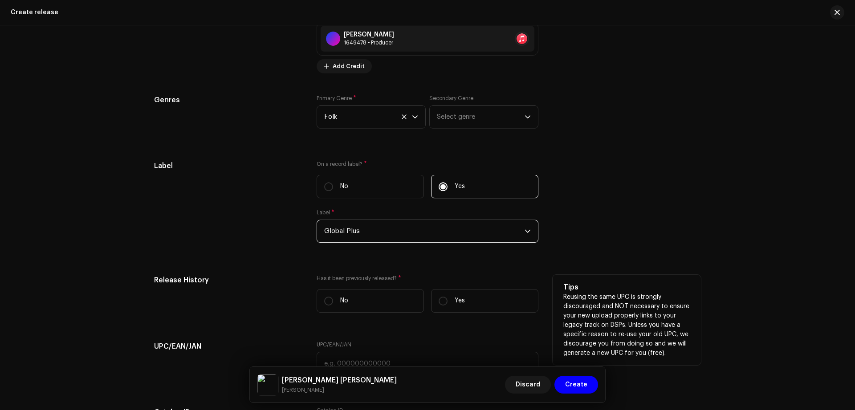
click at [262, 284] on h5 "Release History" at bounding box center [228, 280] width 148 height 11
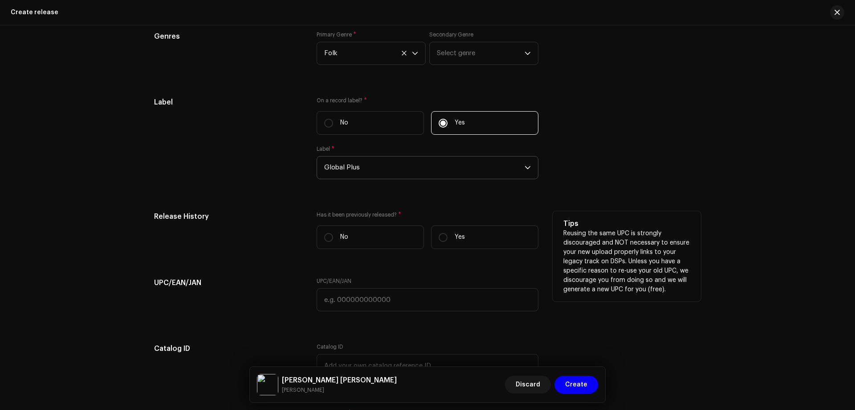
scroll to position [1282, 0]
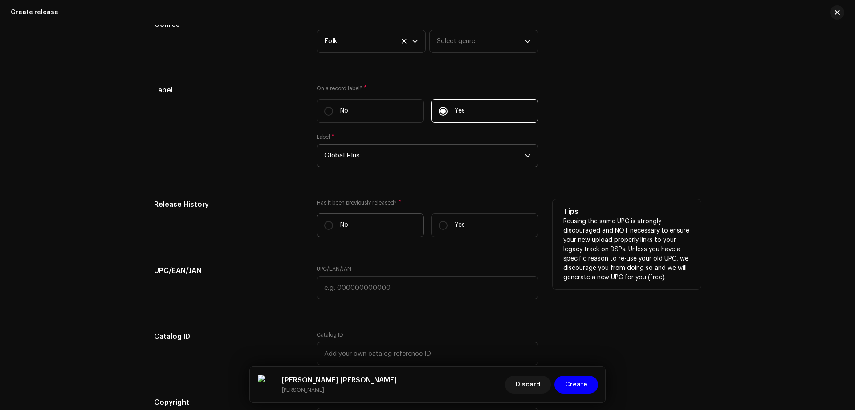
click at [361, 223] on label "No" at bounding box center [370, 226] width 107 height 24
click at [333, 223] on input "No" at bounding box center [328, 225] width 9 height 9
radio input "true"
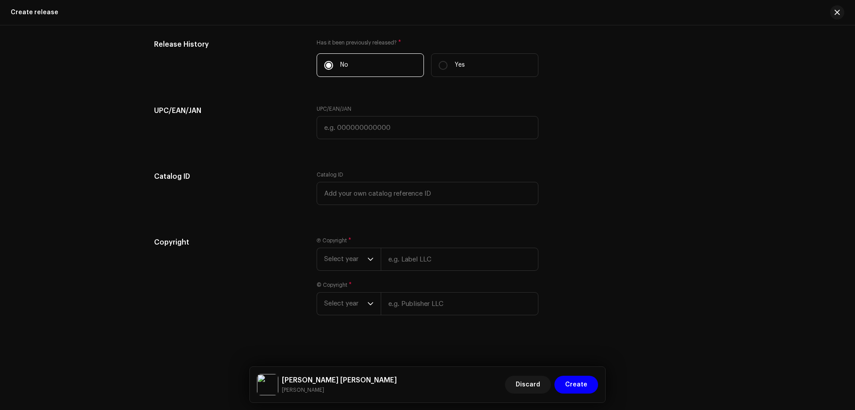
scroll to position [1444, 0]
click at [338, 265] on span "Select year" at bounding box center [345, 258] width 43 height 22
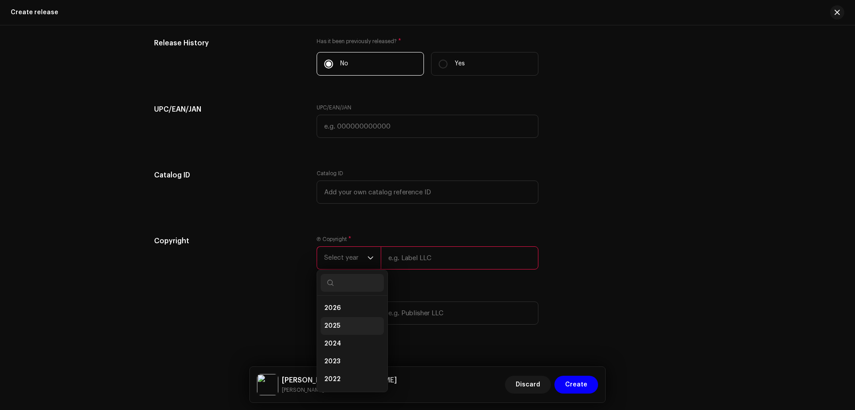
click at [343, 326] on li "2025" at bounding box center [352, 326] width 63 height 18
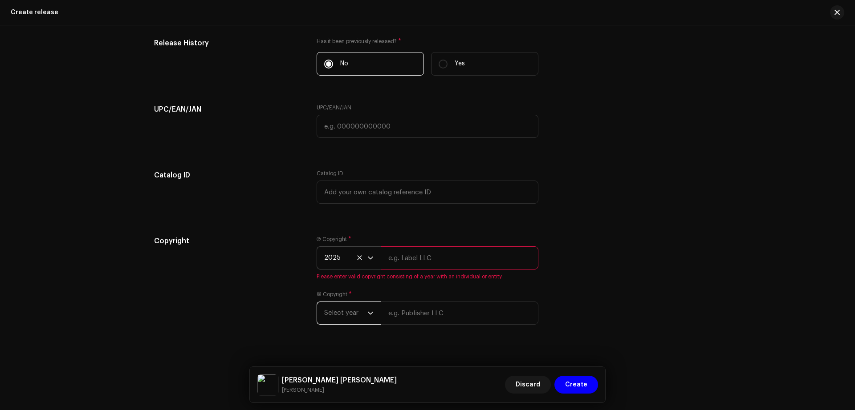
click at [343, 320] on span "Select year" at bounding box center [345, 313] width 43 height 22
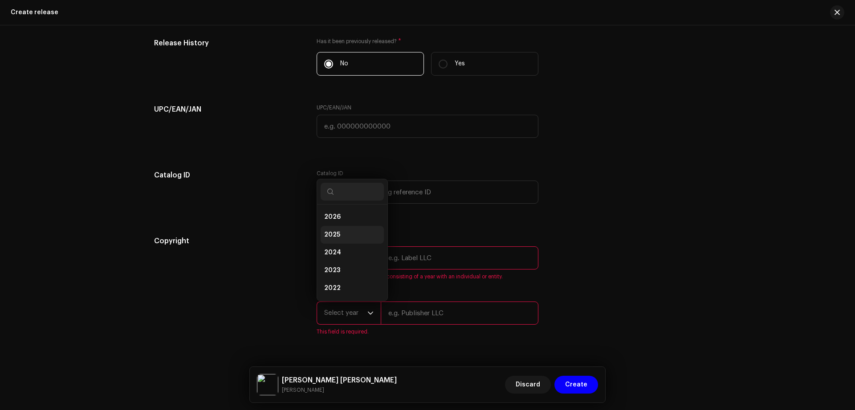
click at [346, 236] on li "2025" at bounding box center [352, 235] width 63 height 18
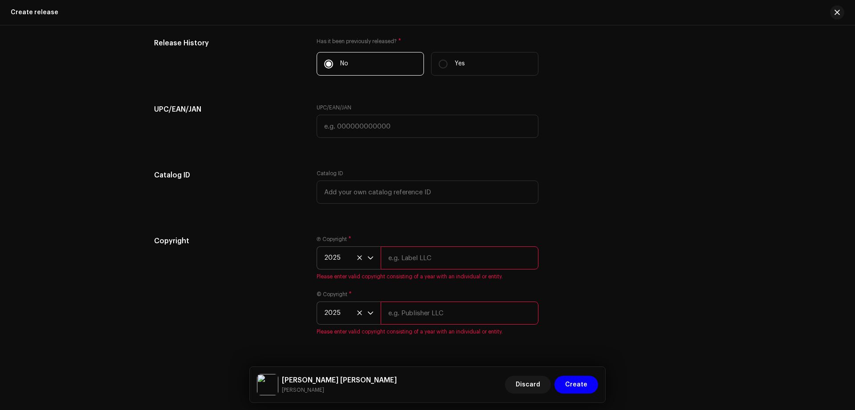
click at [414, 260] on input "text" at bounding box center [460, 258] width 158 height 23
type input "Global Plus"
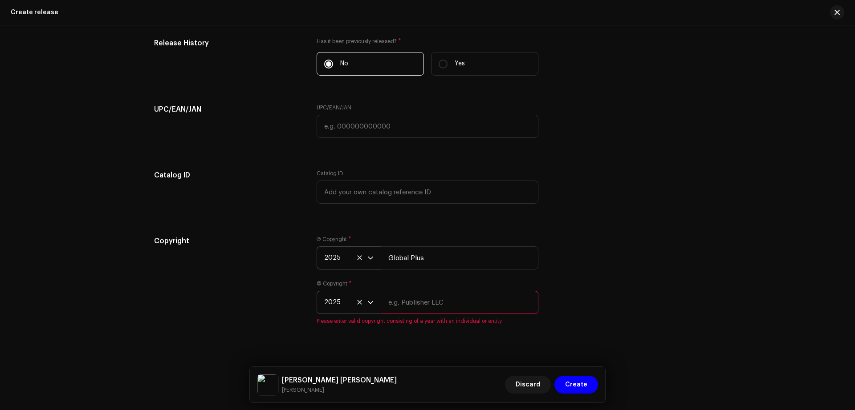
click at [435, 297] on input "text" at bounding box center [460, 302] width 158 height 23
type input "Global Plus"
click at [582, 391] on span "Create" at bounding box center [576, 385] width 22 height 18
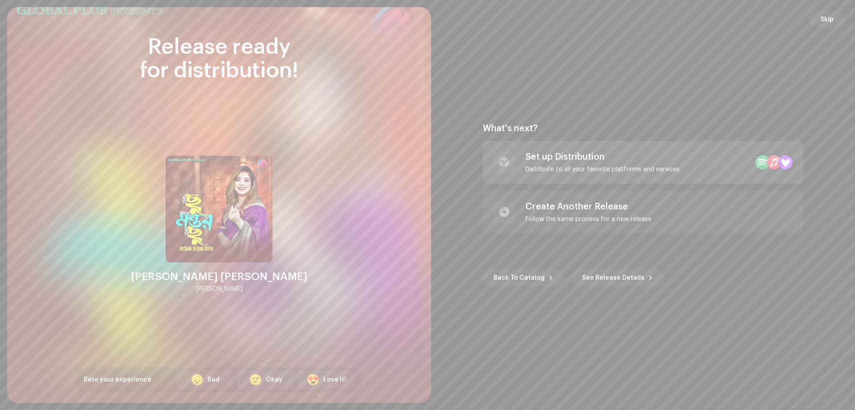
click at [654, 157] on div "Set up Distribution" at bounding box center [602, 157] width 154 height 11
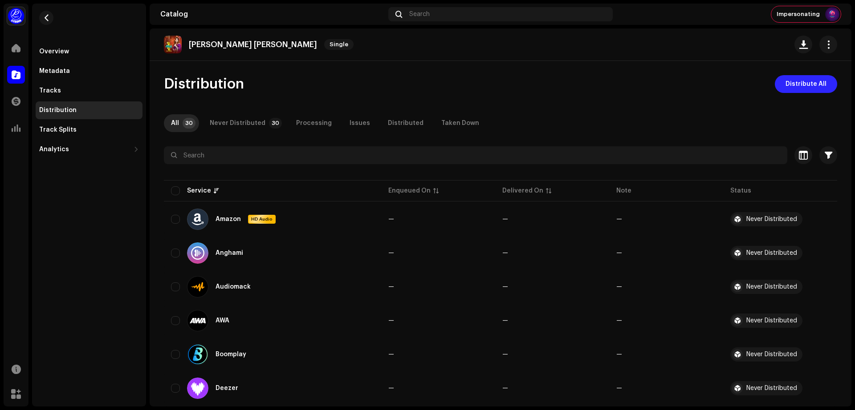
click at [811, 81] on span "Distribute All" at bounding box center [805, 84] width 41 height 18
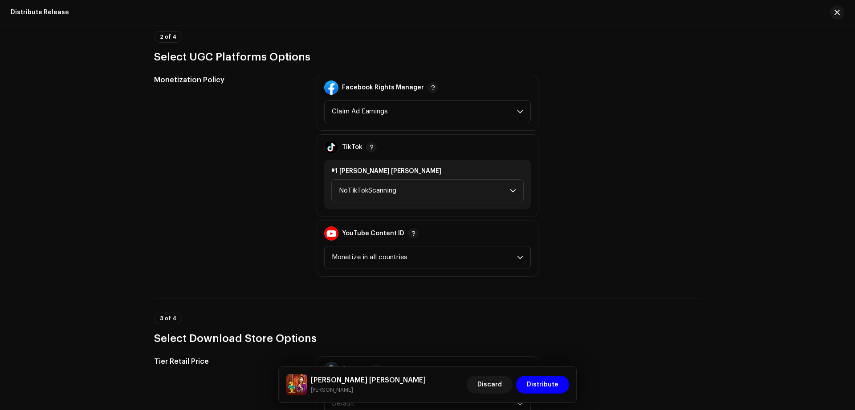
scroll to position [971, 0]
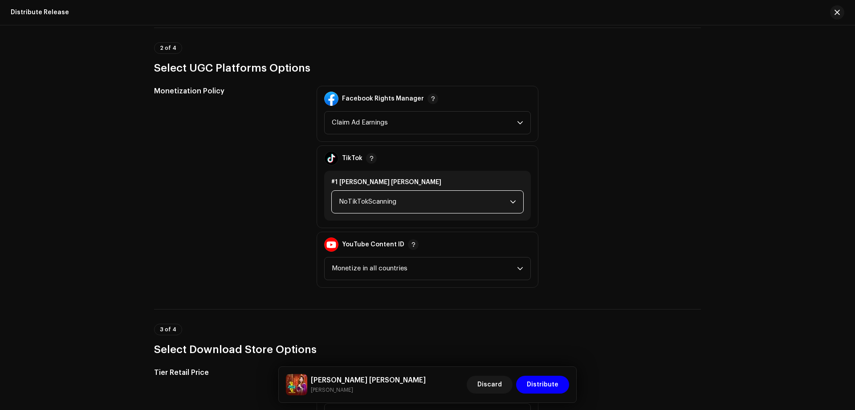
click at [503, 196] on span "NoTikTokScanning" at bounding box center [424, 202] width 171 height 22
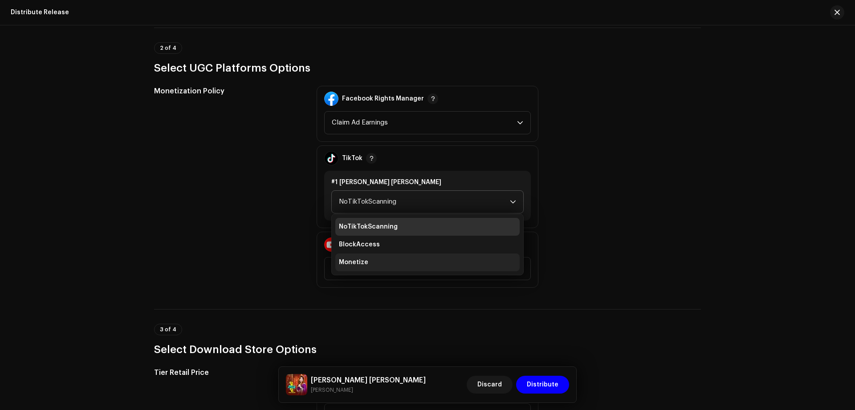
click at [395, 268] on li "Monetize" at bounding box center [427, 263] width 184 height 18
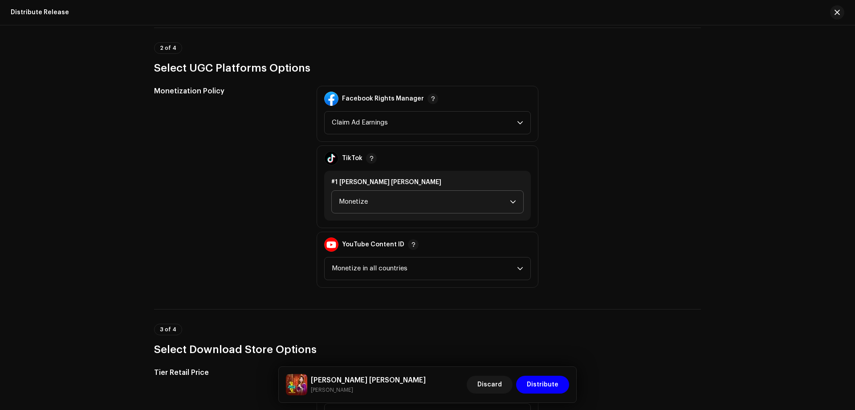
click at [647, 242] on div "Monetization Policy Facebook Rights Manager Claim Ad Earnings TikTok #1 [PERSON…" at bounding box center [427, 187] width 547 height 202
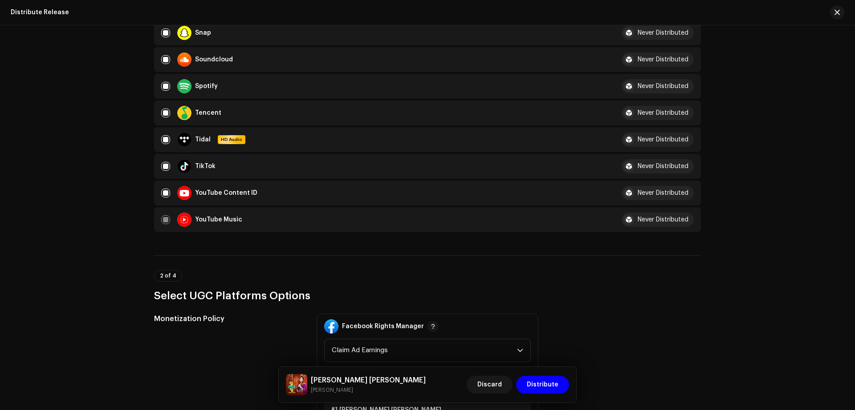
scroll to position [1379, 0]
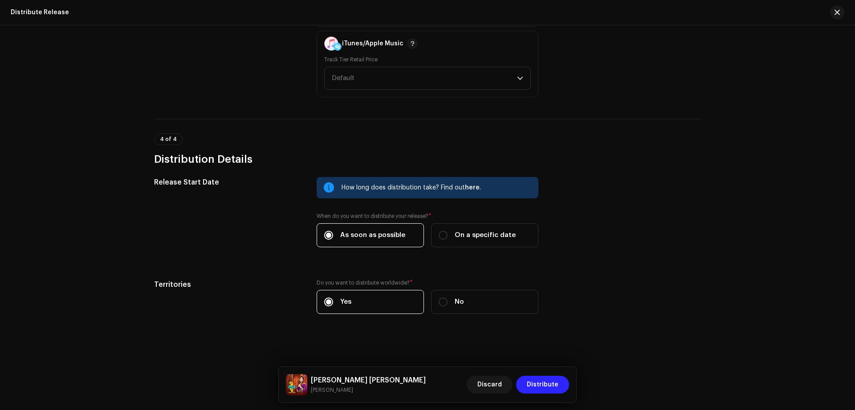
click at [545, 385] on span "Distribute" at bounding box center [543, 385] width 32 height 18
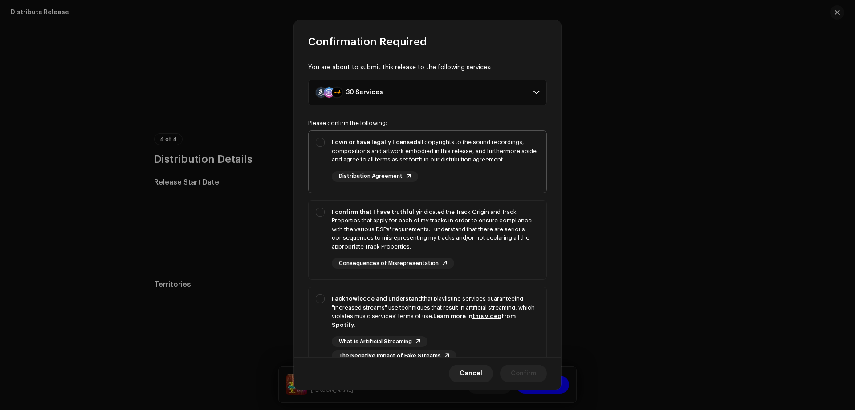
click at [325, 157] on div "I own or have legally licensed all copyrights to the sound recordings, composit…" at bounding box center [427, 160] width 238 height 58
checkbox input "true"
click at [329, 222] on div "I confirm that I have truthfully indicated the Track Origin and Track Propertie…" at bounding box center [427, 239] width 238 height 76
checkbox input "true"
click at [316, 297] on div "I acknowledge and understand that playlisting services guaranteeing "increased …" at bounding box center [427, 328] width 238 height 81
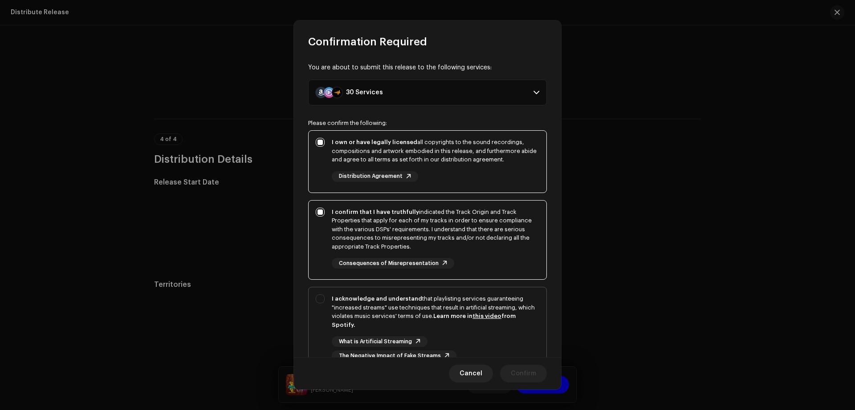
checkbox input "true"
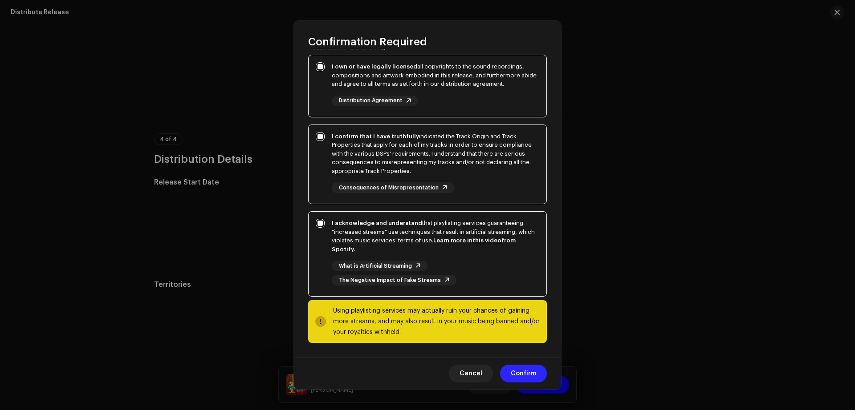
click at [519, 375] on span "Confirm" at bounding box center [523, 374] width 25 height 18
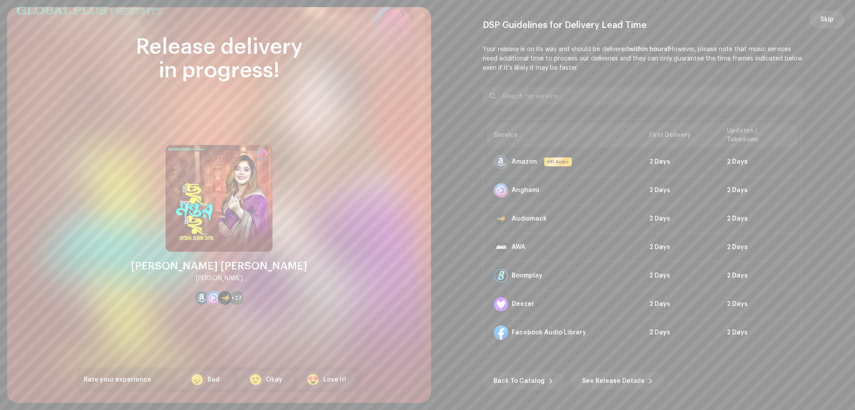
click at [826, 19] on span "Skip" at bounding box center [826, 20] width 13 height 18
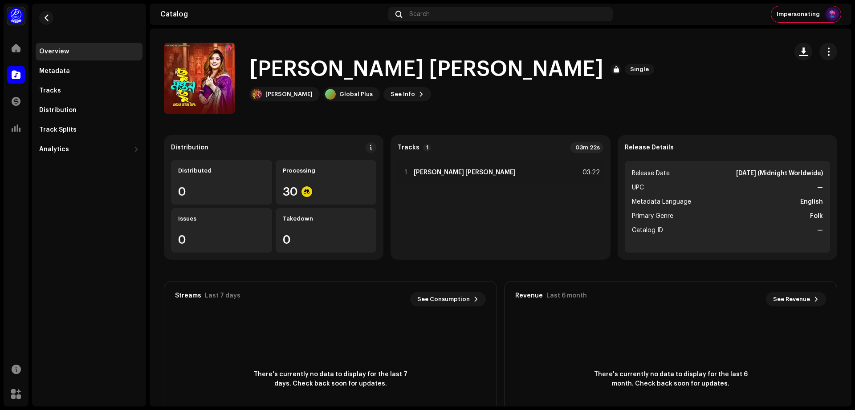
click at [89, 248] on div "Overview Metadata Tracks Distribution Track Splits Analytics Consumption Engage…" at bounding box center [89, 205] width 114 height 403
click at [18, 50] on span at bounding box center [16, 48] width 9 height 7
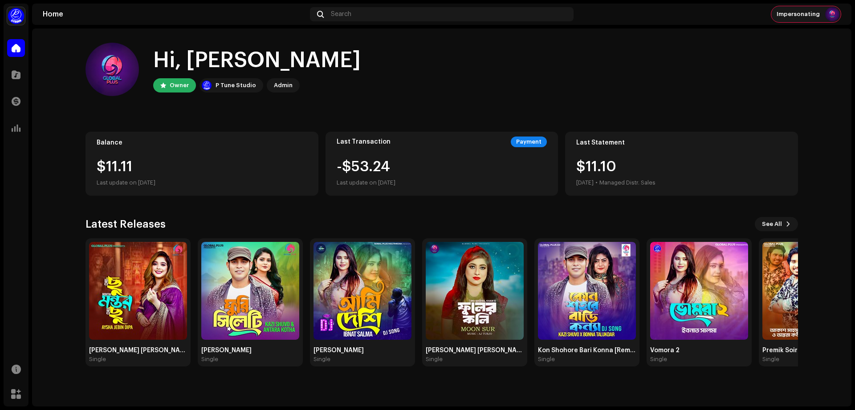
click at [808, 22] on div "Impersonating" at bounding box center [805, 14] width 69 height 16
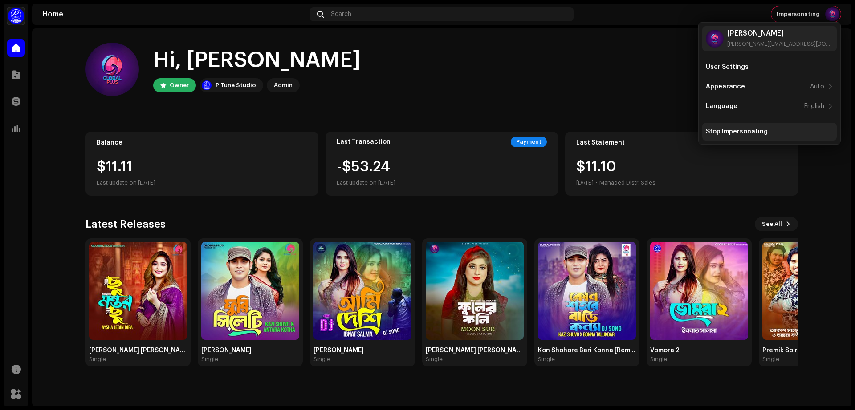
click at [759, 130] on div "Stop Impersonating" at bounding box center [737, 131] width 62 height 7
